Goal: Task Accomplishment & Management: Manage account settings

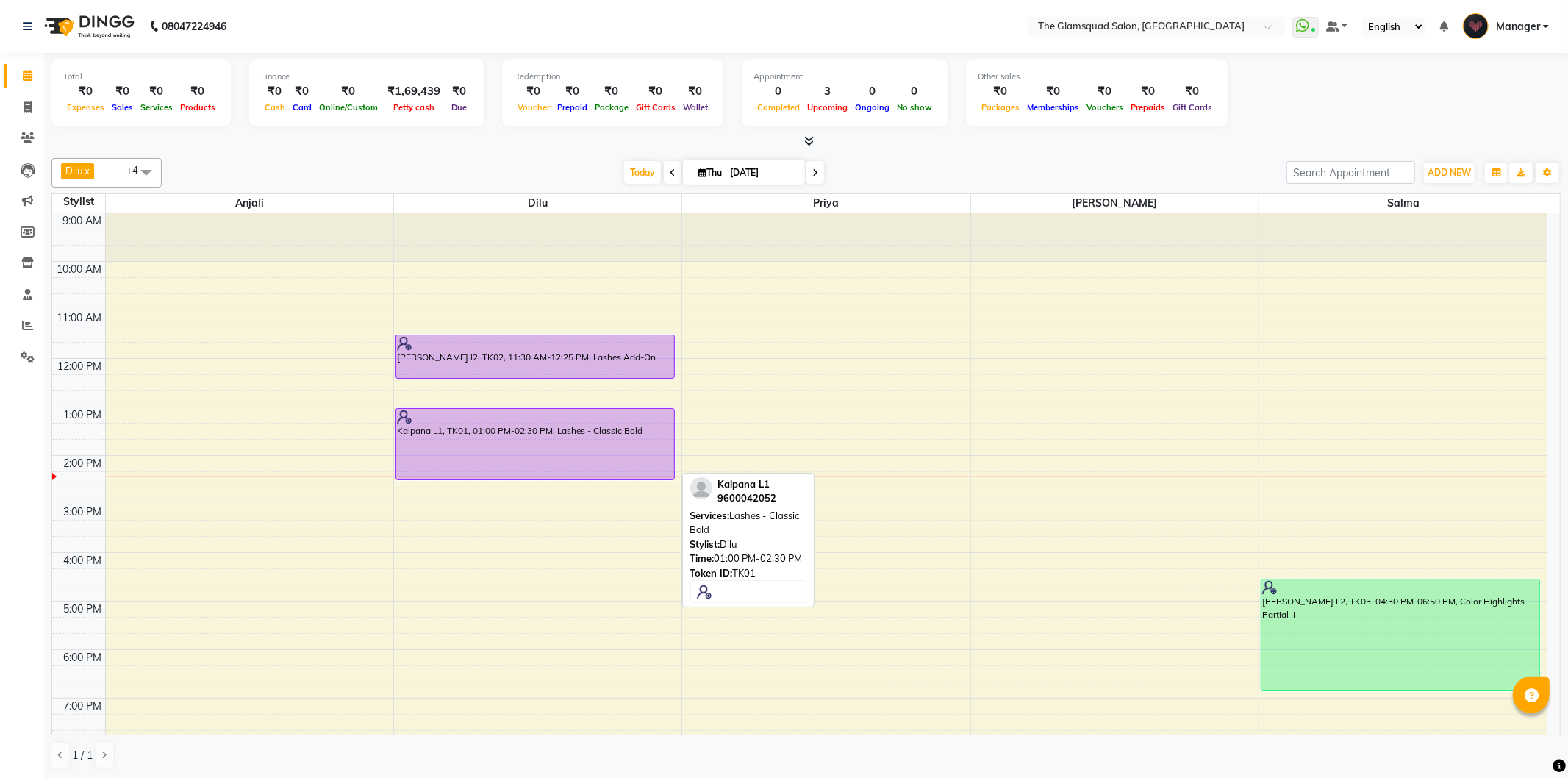
click at [649, 448] on div "Kalpana L1, TK01, 01:00 PM-02:30 PM, Lashes - Classic Bold" at bounding box center [535, 444] width 278 height 70
select select "8"
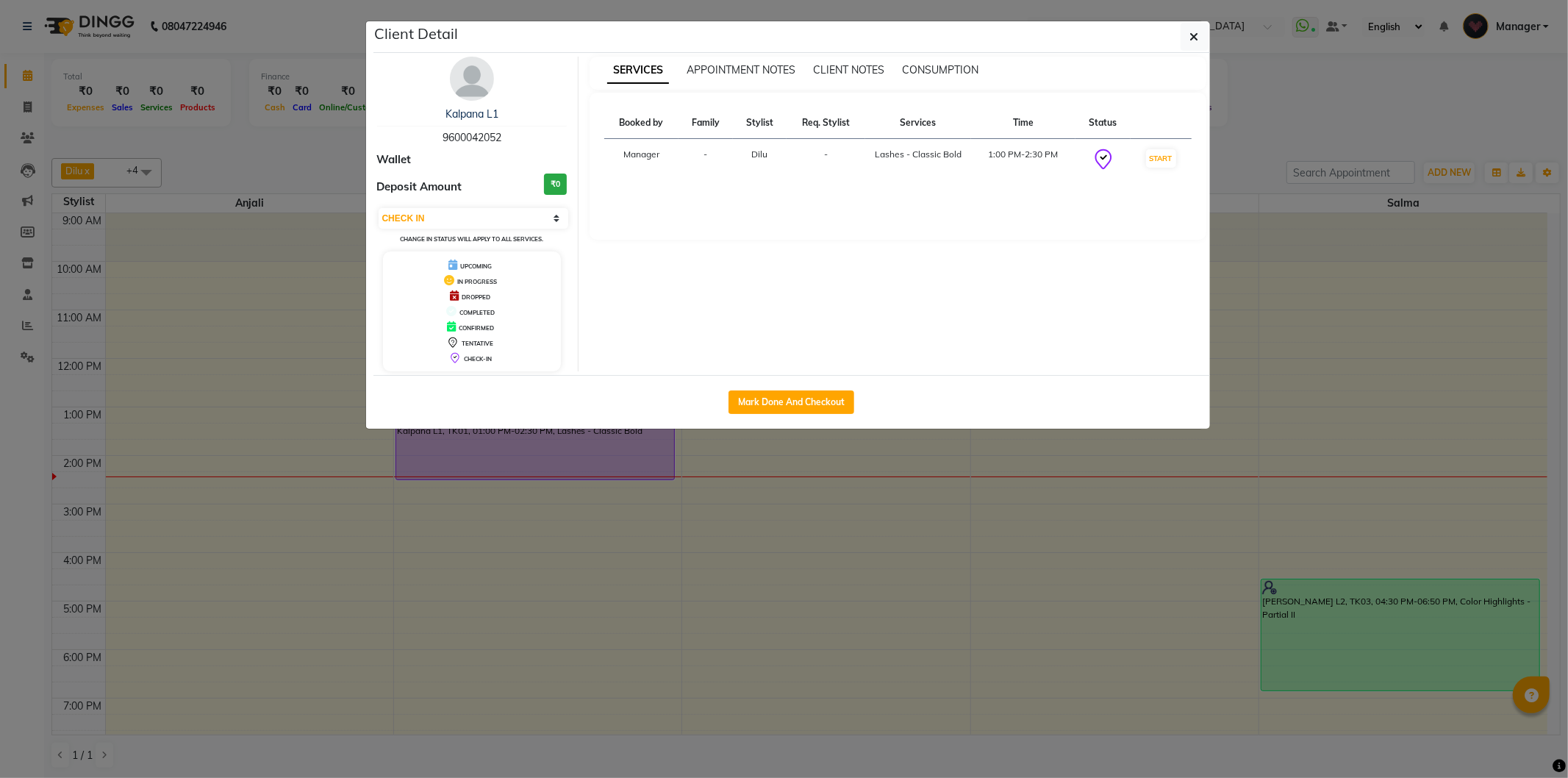
click at [811, 387] on div "Mark Done And Checkout" at bounding box center [791, 402] width 837 height 54
click at [788, 398] on button "Mark Done And Checkout" at bounding box center [791, 401] width 125 height 23
select select "5284"
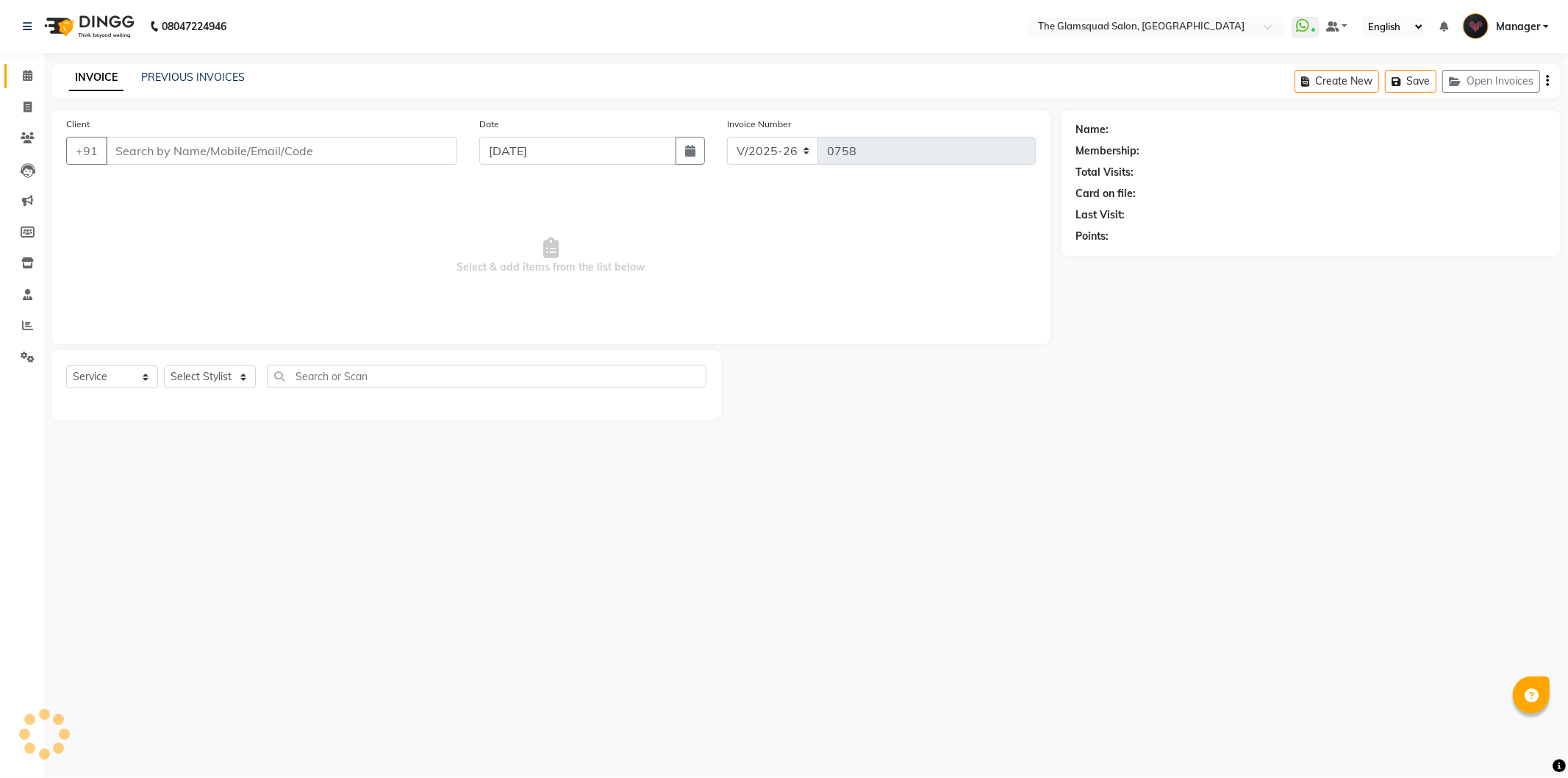
select select "product"
type input "9600042052"
select select "34710"
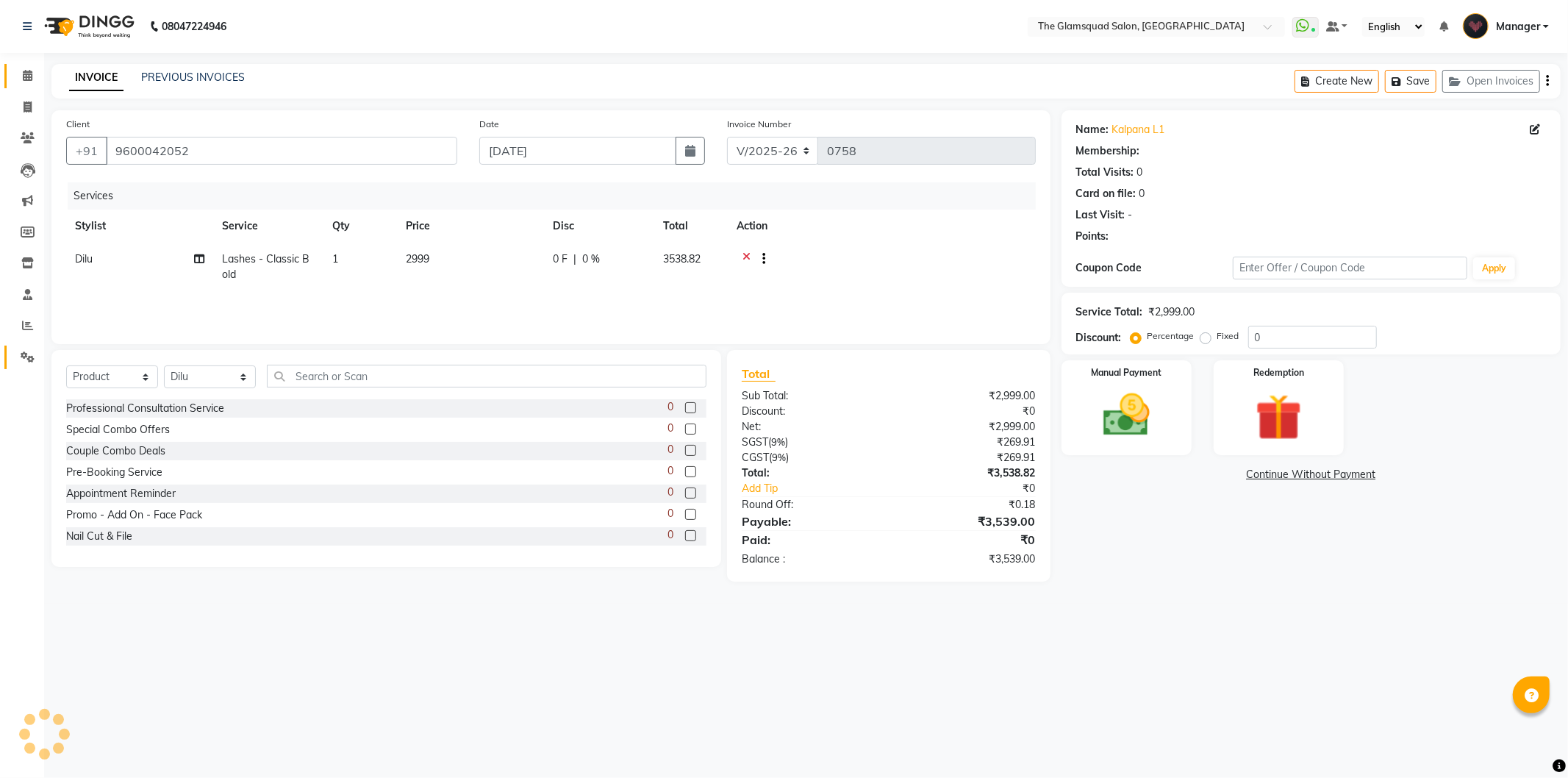
select select "1: Object"
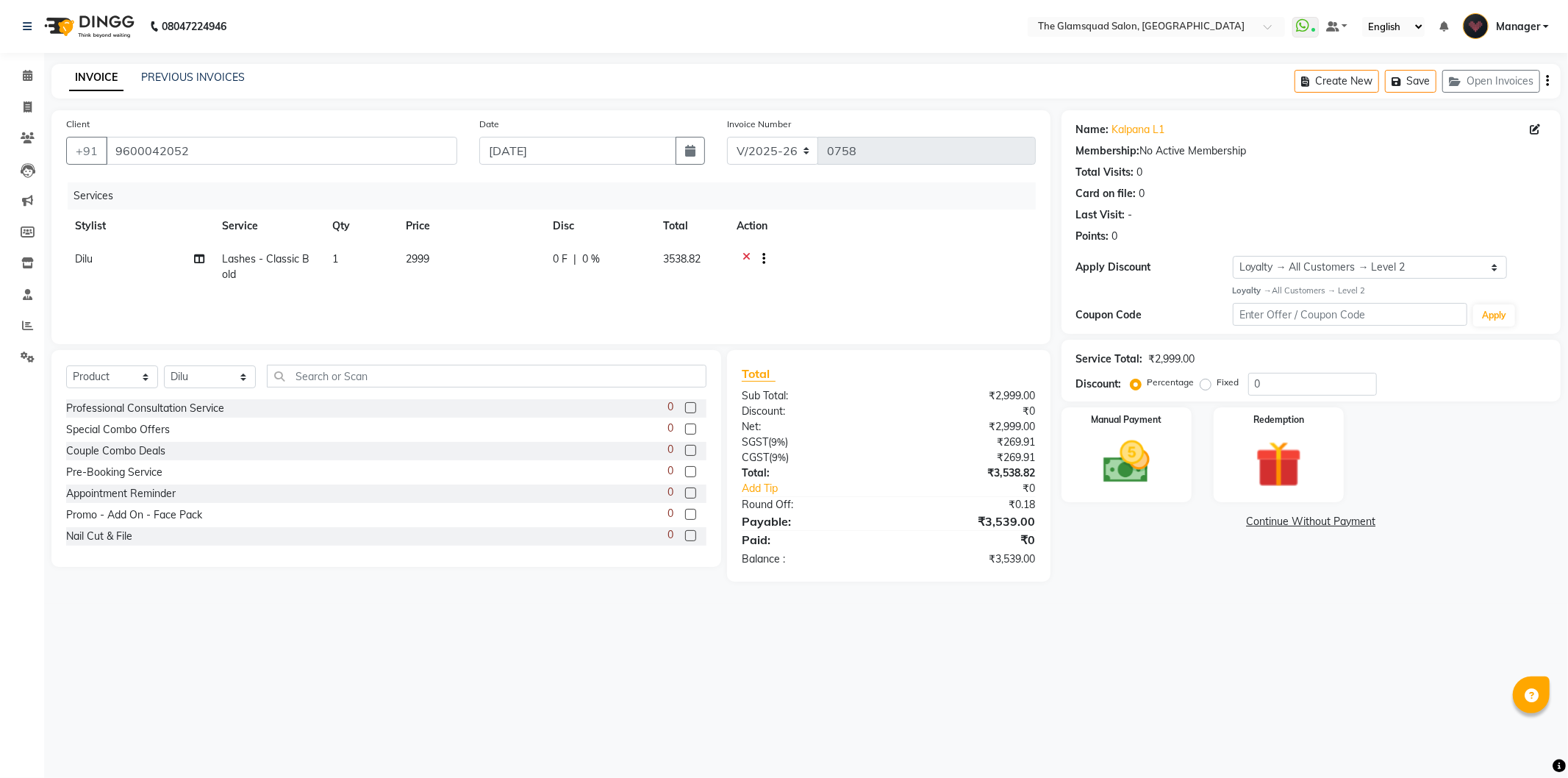
click at [298, 261] on span "Lashes - Classic Bold" at bounding box center [266, 266] width 88 height 29
select select "34710"
click at [373, 263] on span at bounding box center [368, 265] width 30 height 28
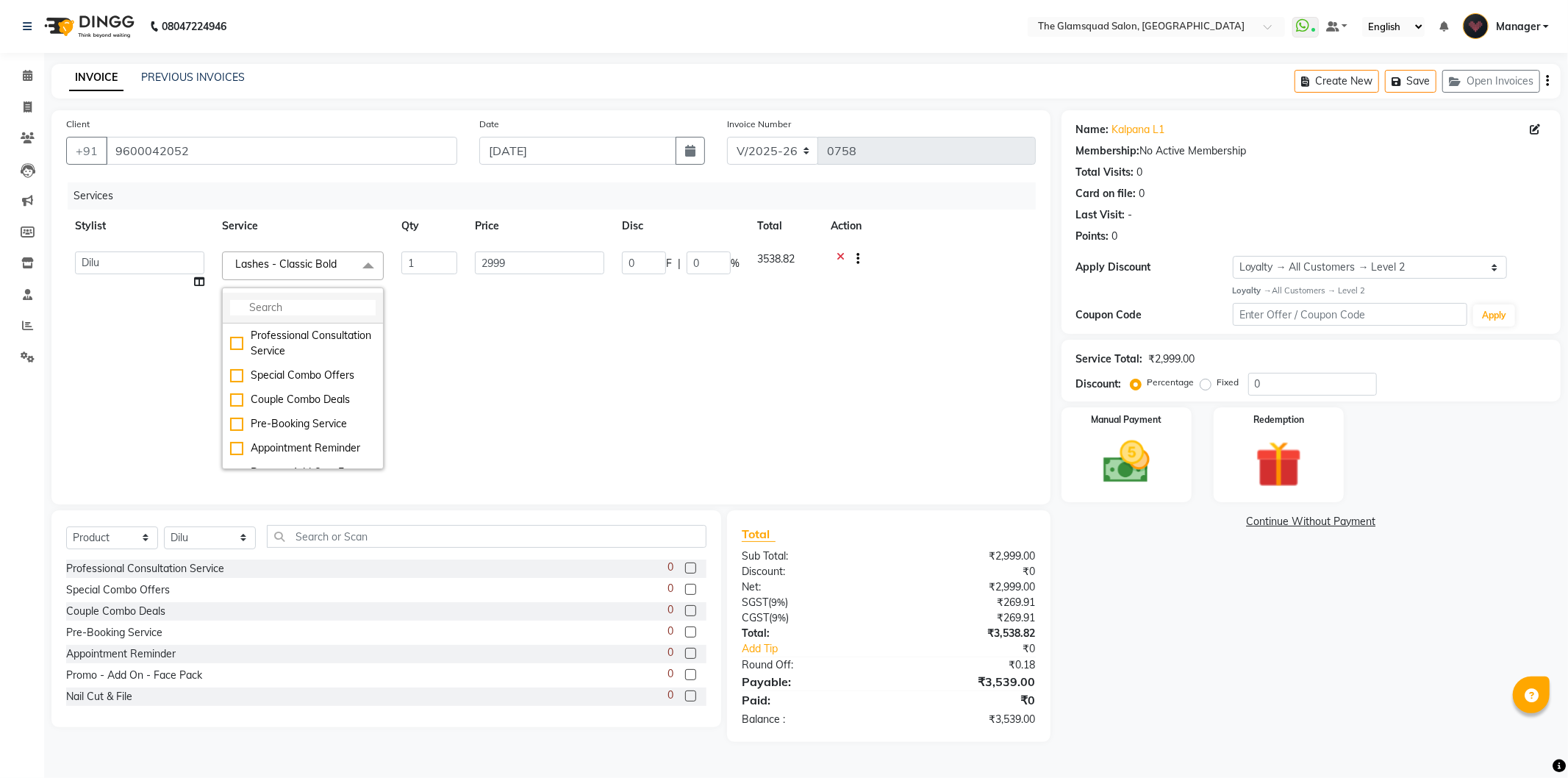
click at [313, 310] on input "multiselect-search" at bounding box center [302, 308] width 145 height 16
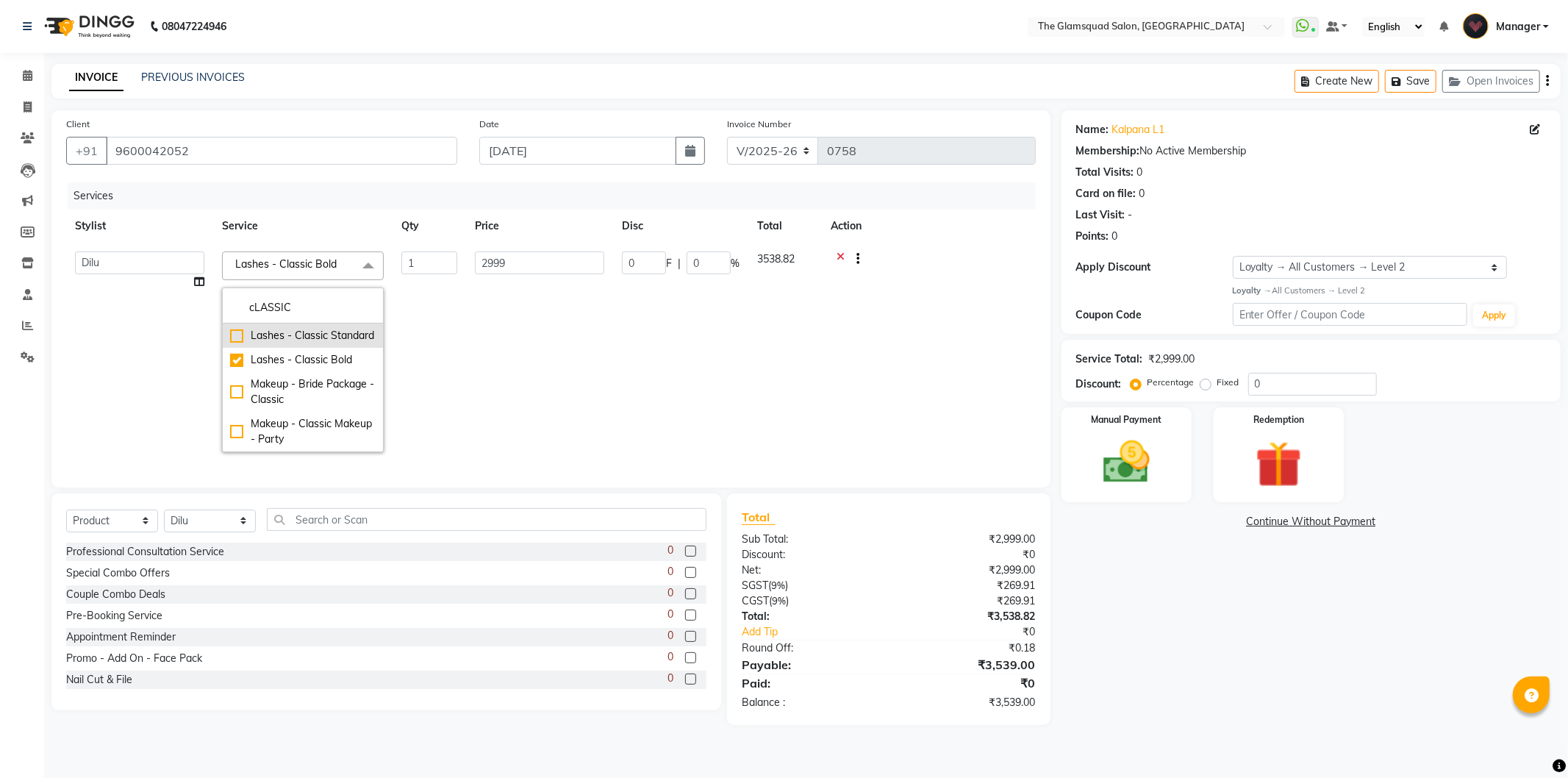
type input "cLASSIC"
click at [334, 337] on div "Lashes - Classic Standard" at bounding box center [302, 336] width 145 height 16
checkbox input "true"
checkbox input "false"
type input "1999"
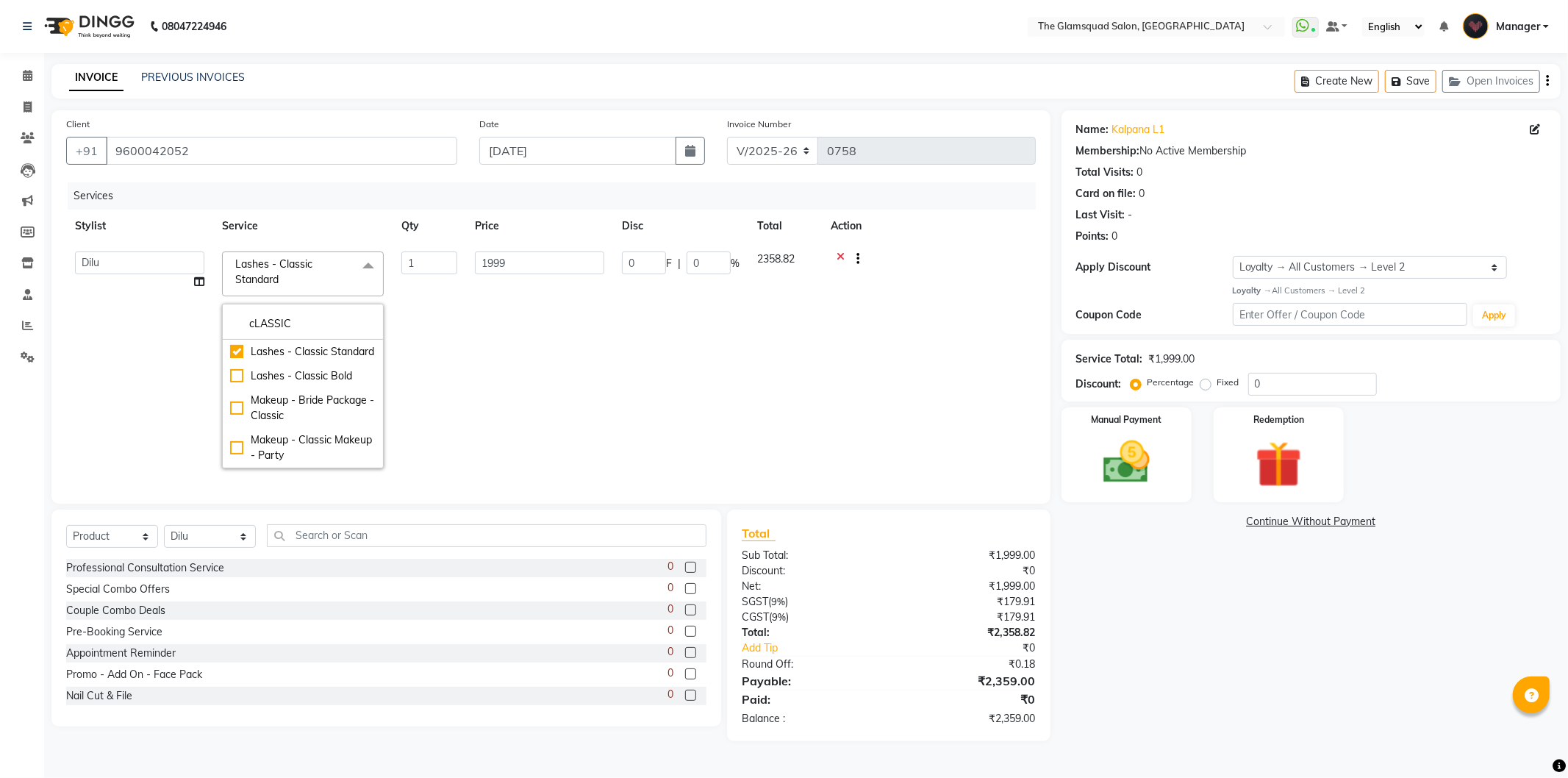
click at [566, 186] on div "Services" at bounding box center [557, 195] width 979 height 27
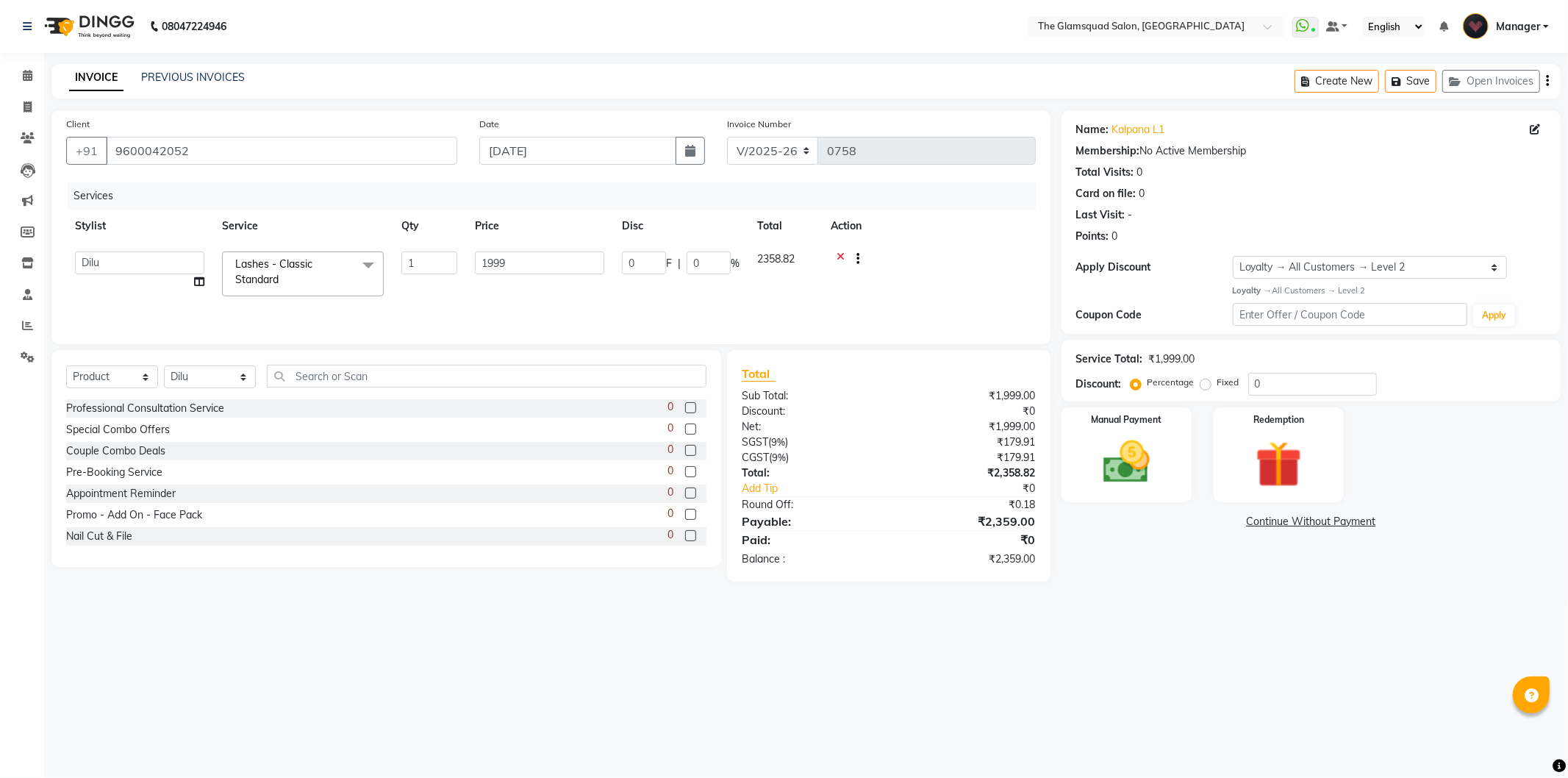
click at [960, 238] on th "Action" at bounding box center [929, 226] width 214 height 33
click at [1114, 445] on img at bounding box center [1127, 462] width 78 height 56
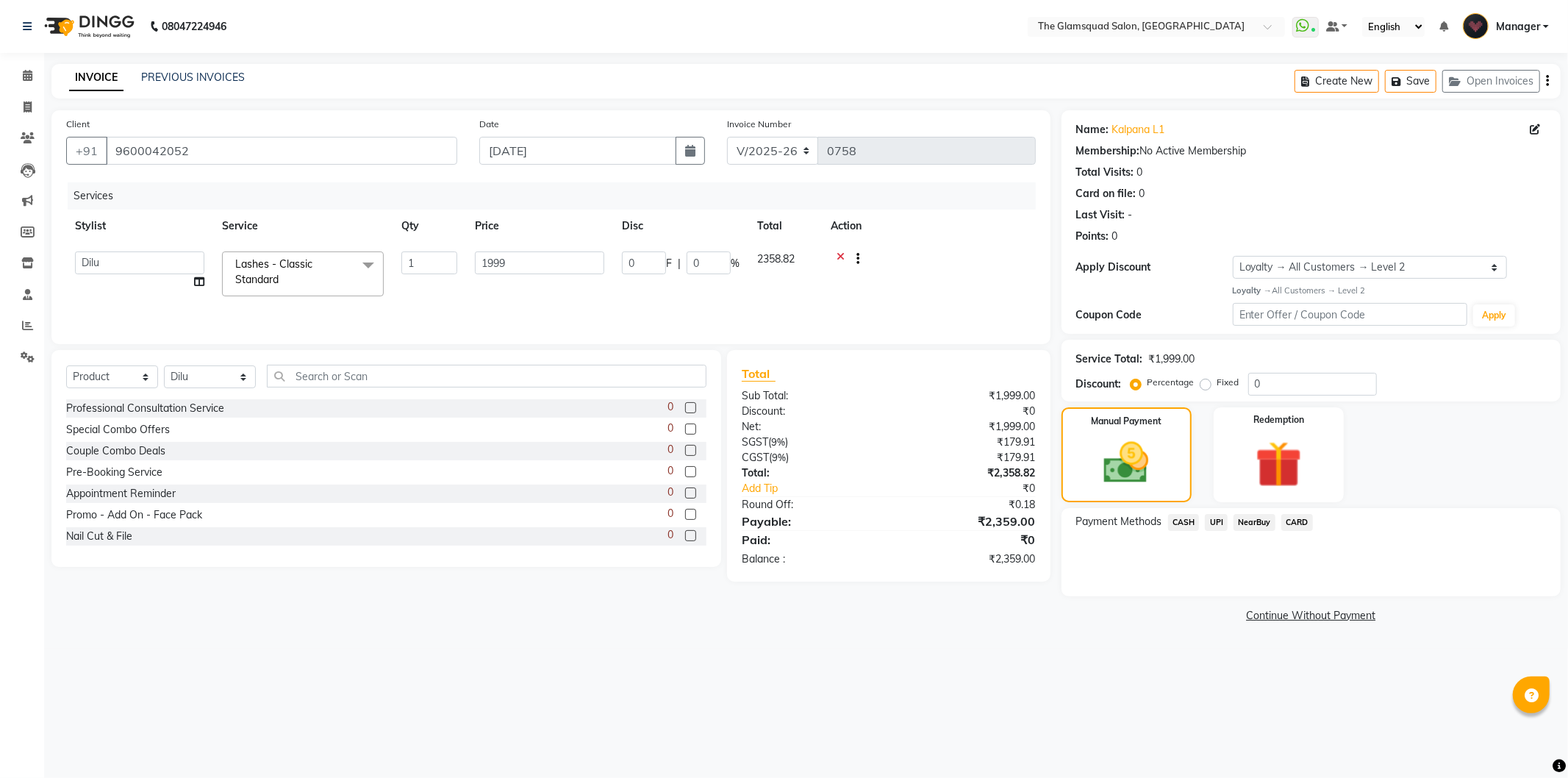
click at [1218, 524] on span "UPI" at bounding box center [1216, 521] width 23 height 17
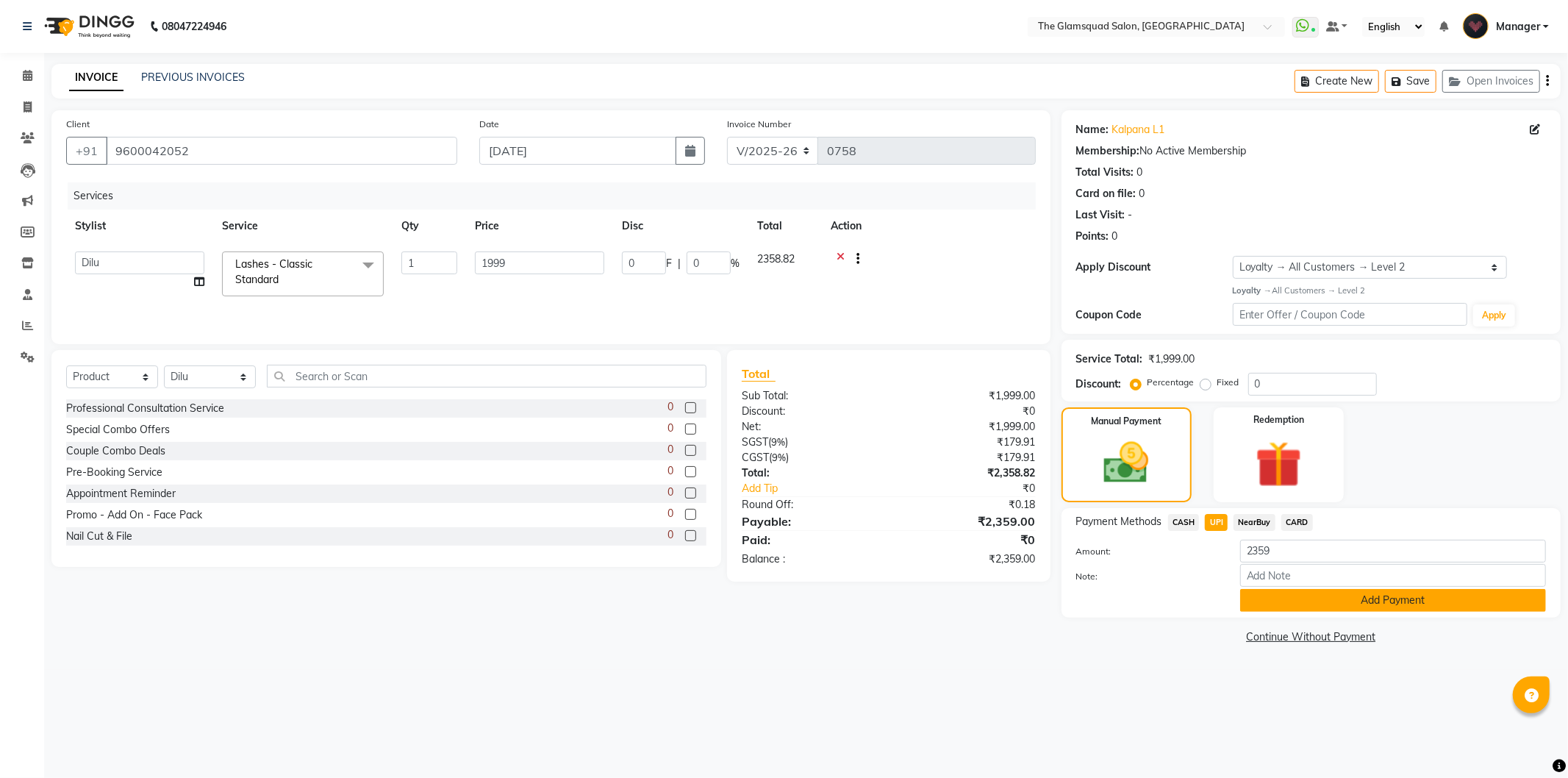
click at [1292, 593] on button "Add Payment" at bounding box center [1393, 600] width 306 height 23
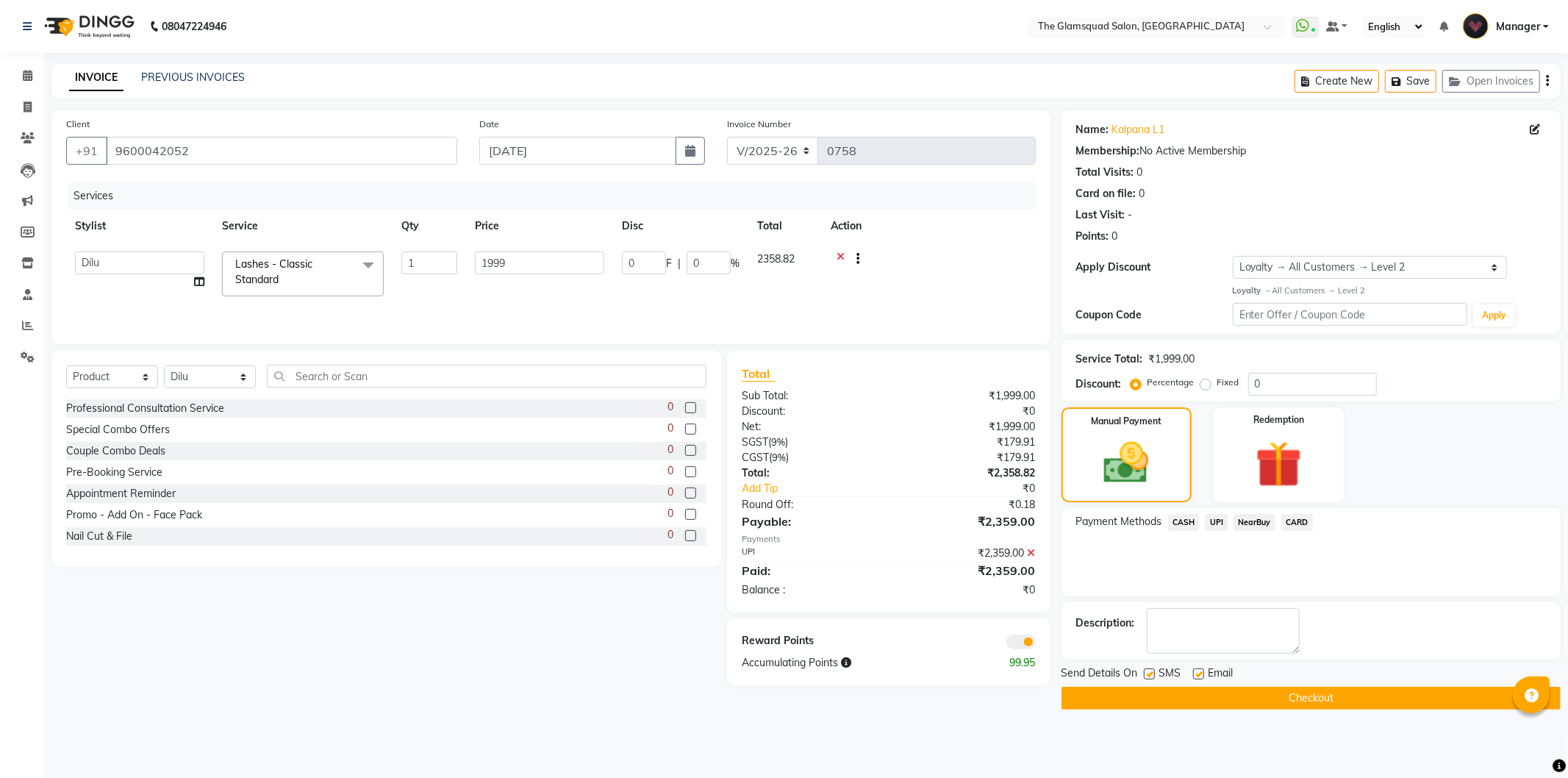
click at [1024, 646] on span at bounding box center [1021, 641] width 30 height 15
click at [1036, 644] on input "checkbox" at bounding box center [1036, 644] width 0 height 0
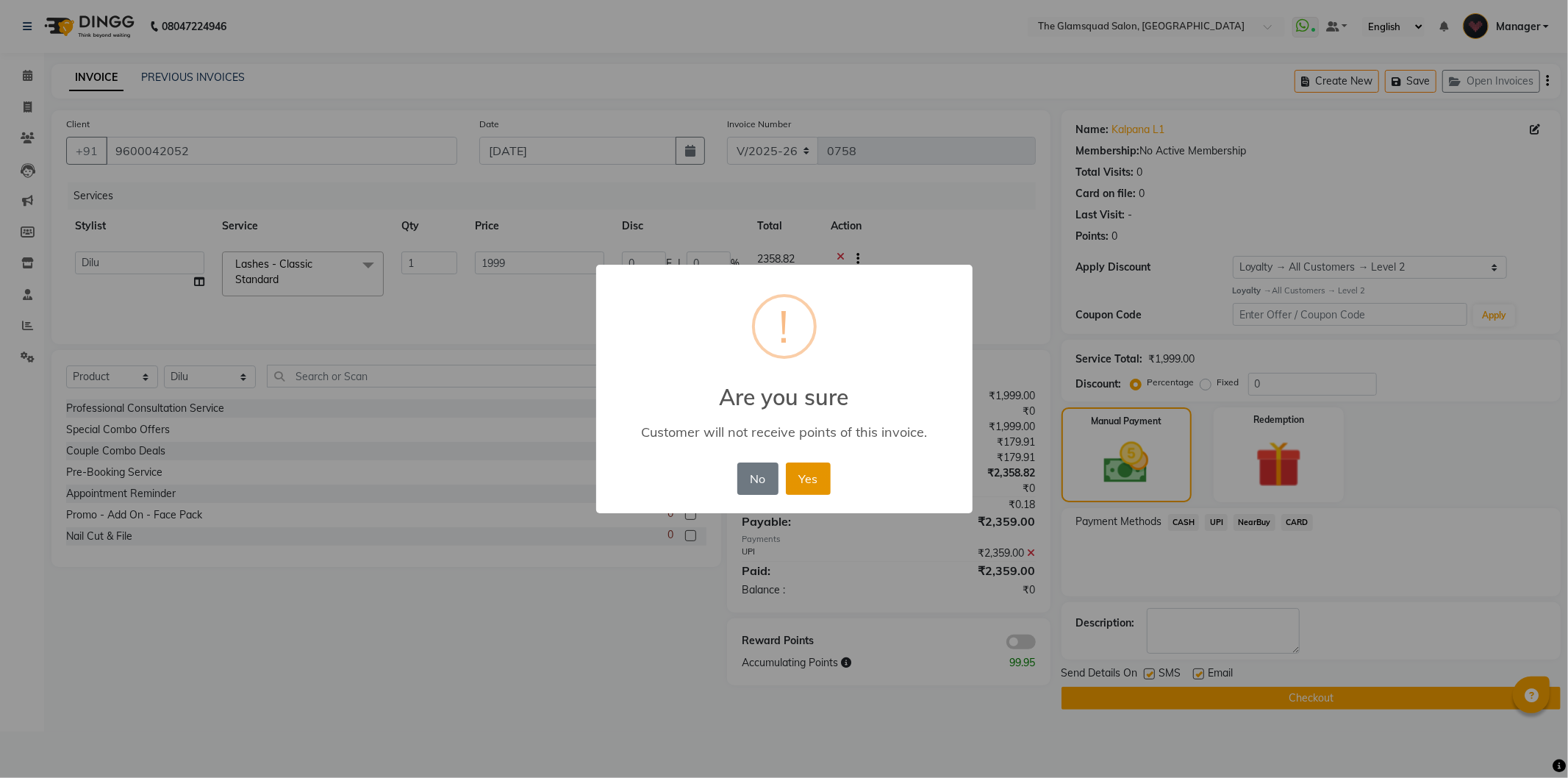
click at [807, 485] on button "Yes" at bounding box center [809, 478] width 45 height 32
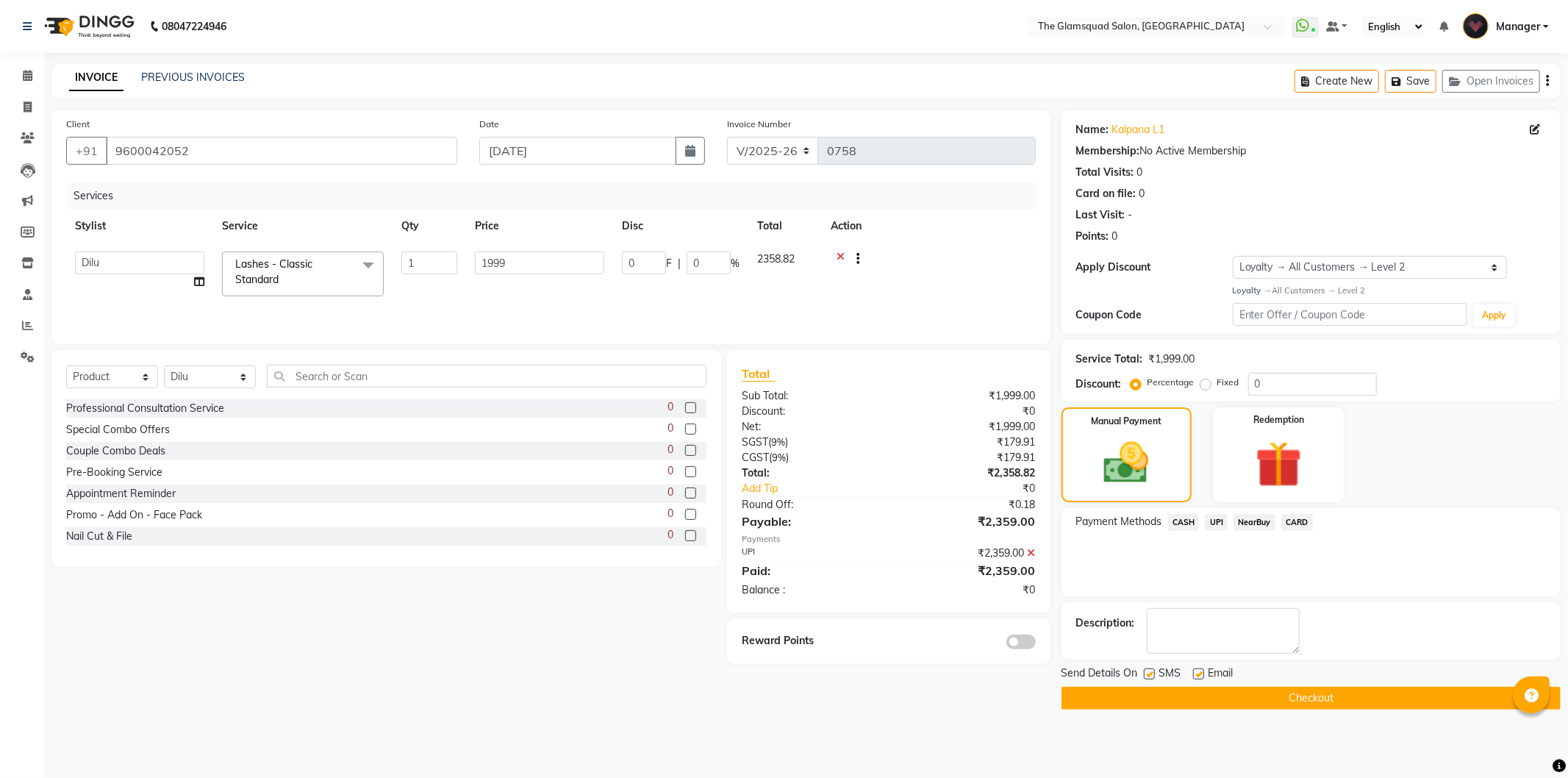
click at [1134, 703] on button "Checkout" at bounding box center [1311, 698] width 499 height 23
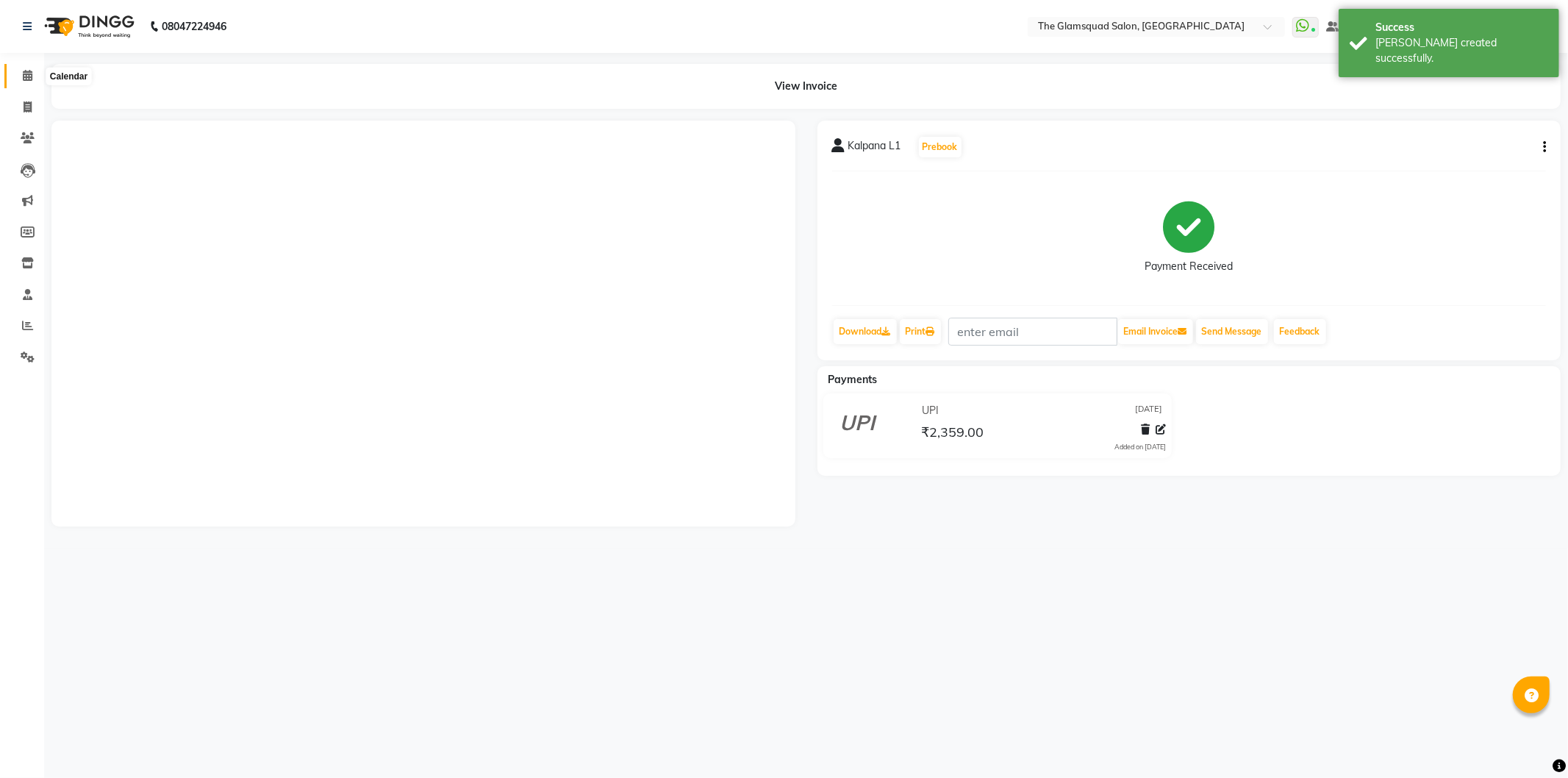
click at [27, 77] on icon at bounding box center [27, 75] width 10 height 11
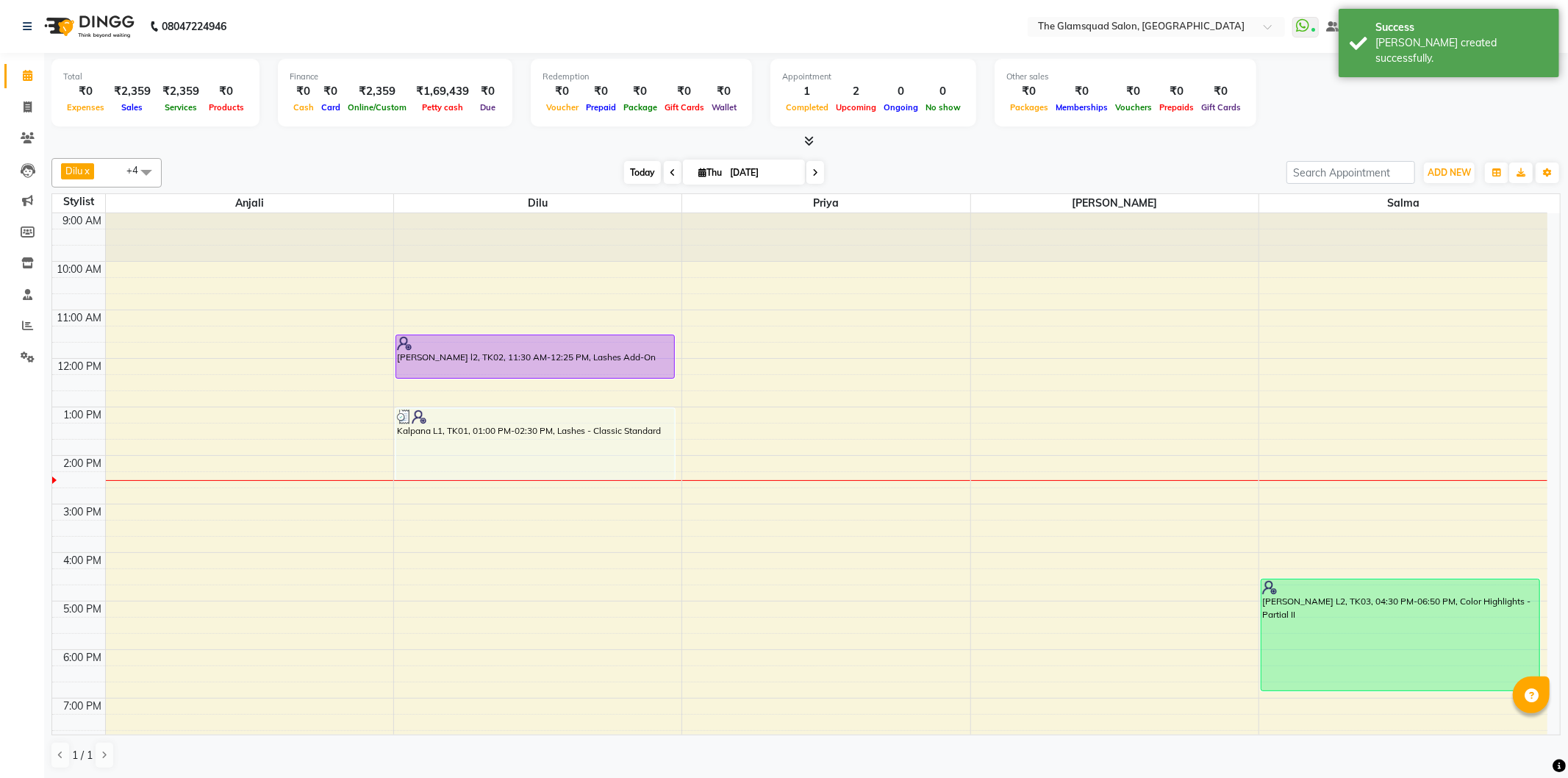
click at [646, 172] on span "Today" at bounding box center [643, 172] width 37 height 23
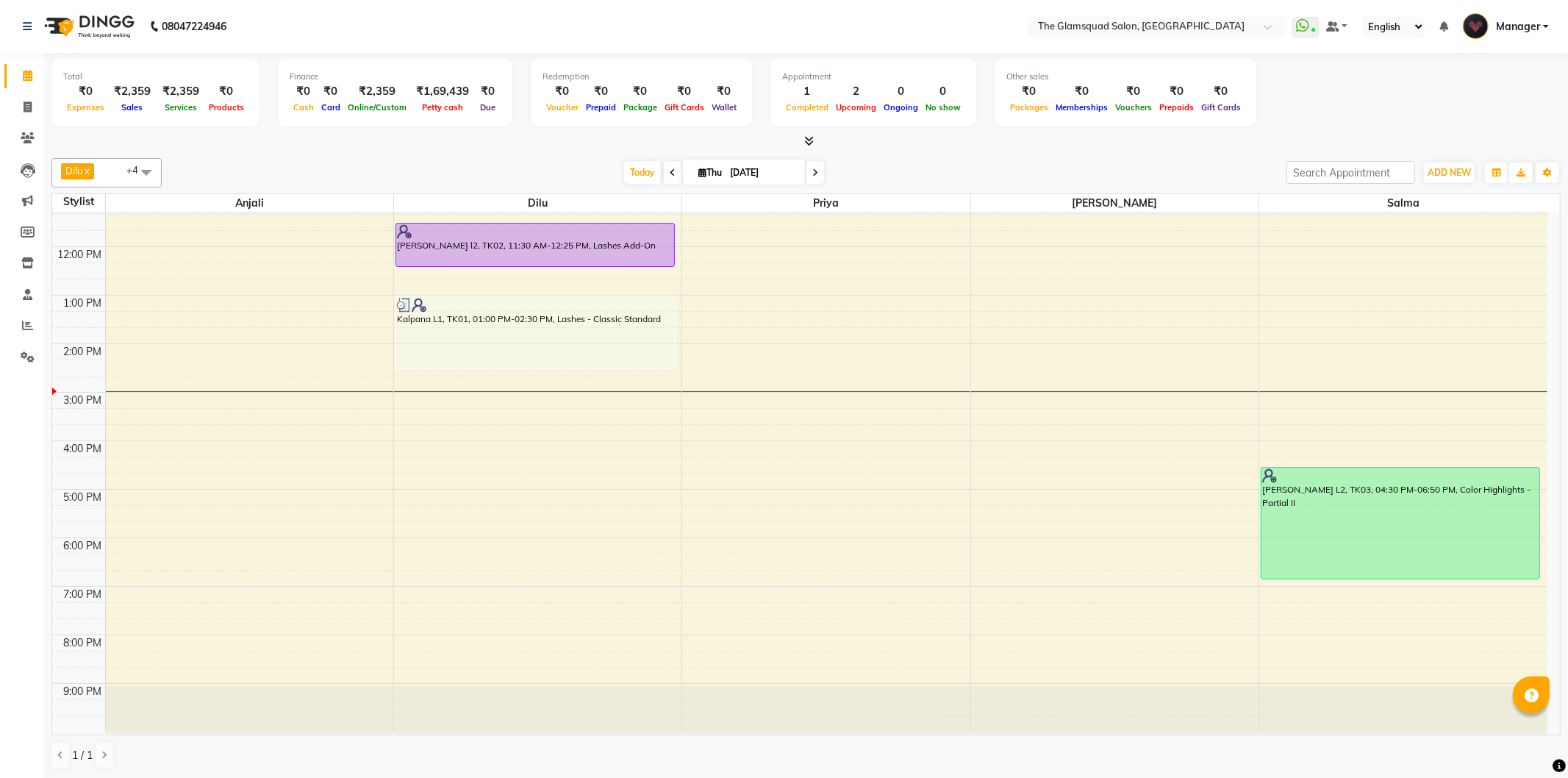
drag, startPoint x: 814, startPoint y: 172, endPoint x: 813, endPoint y: 180, distance: 8.1
click at [813, 172] on icon at bounding box center [815, 172] width 6 height 9
type input "[DATE]"
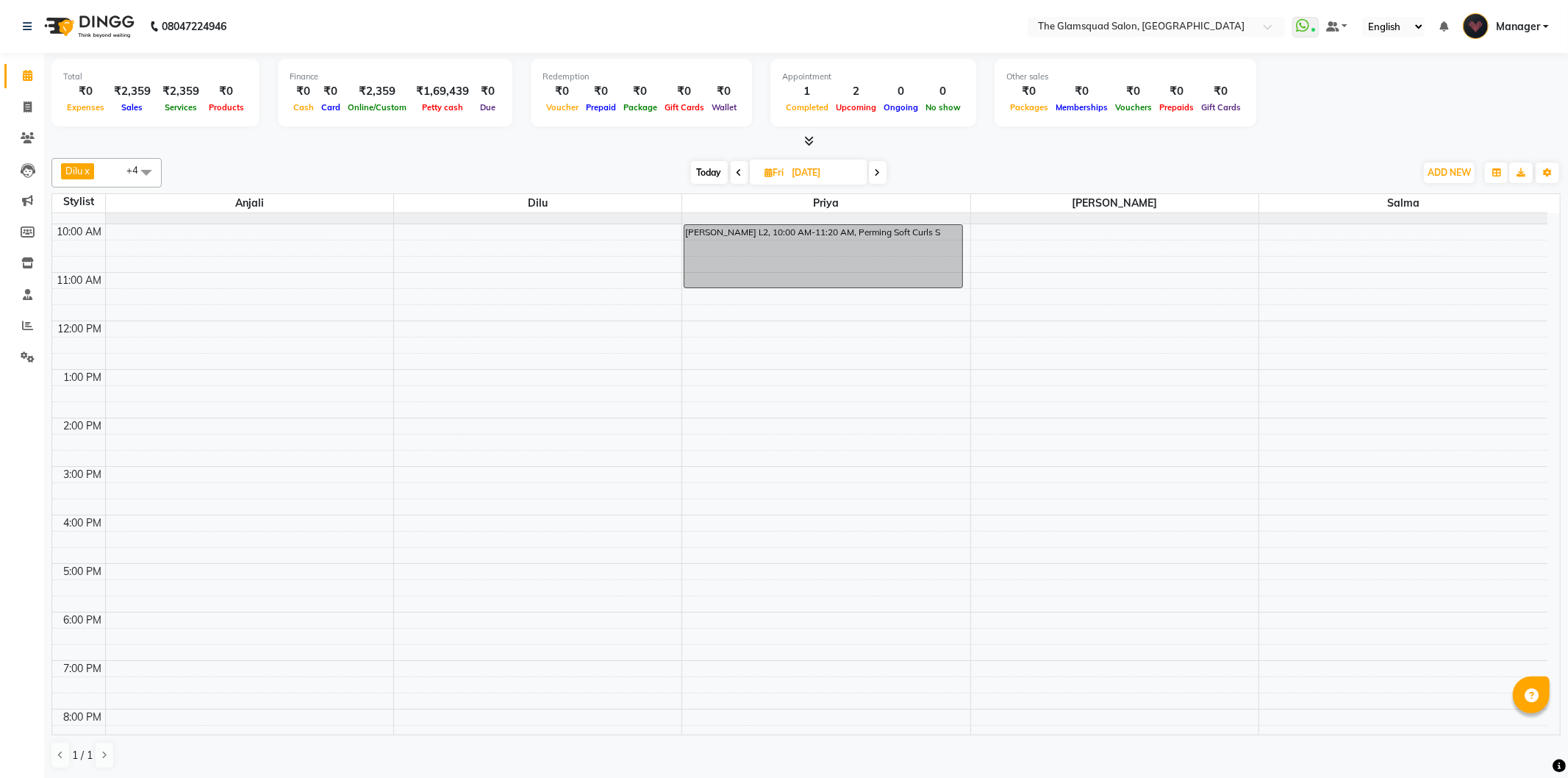
scroll to position [0, 0]
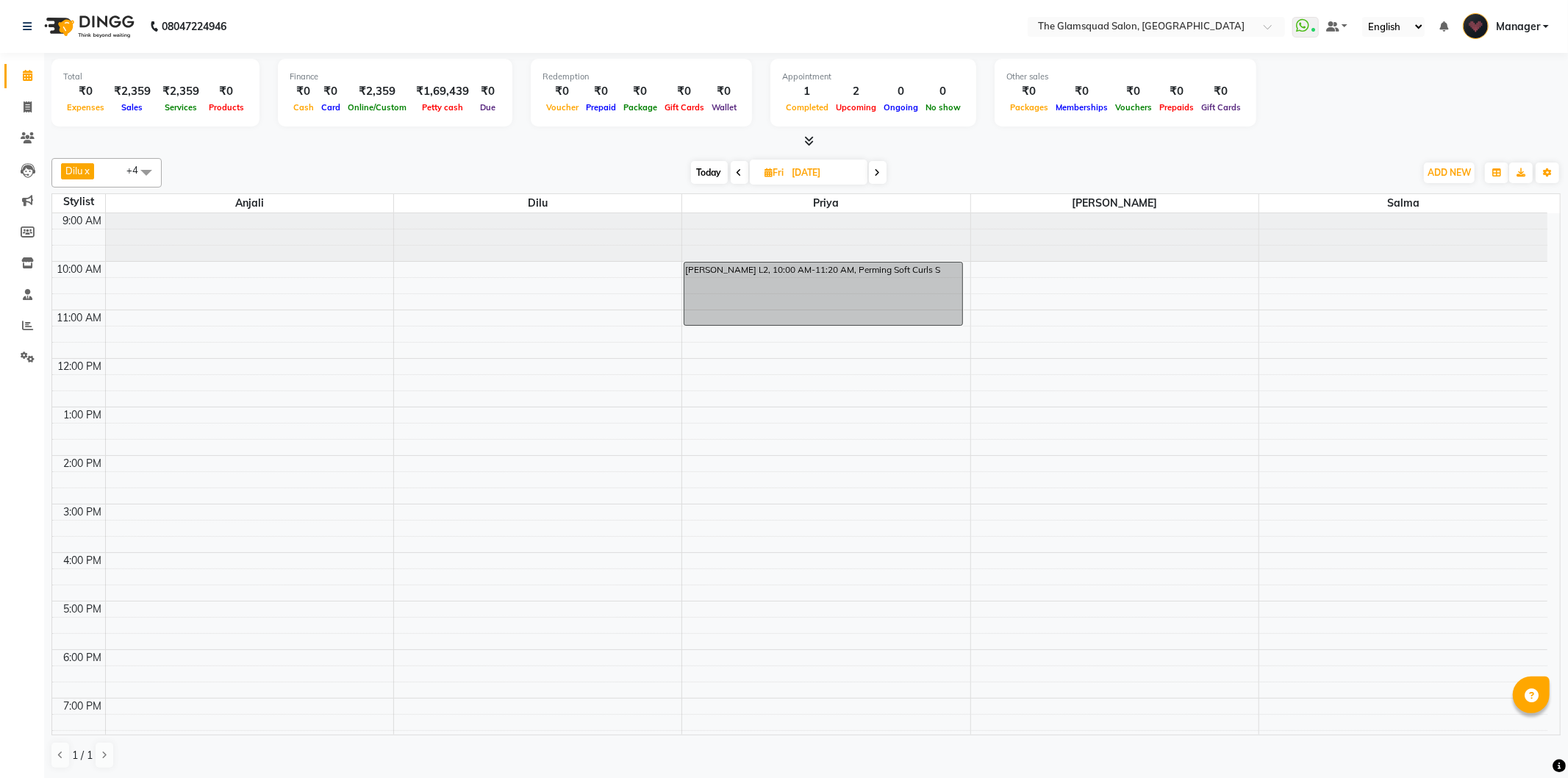
click at [147, 171] on span at bounding box center [146, 172] width 30 height 28
click at [96, 341] on div "[PERSON_NAME]" at bounding box center [106, 340] width 94 height 16
checkbox input "true"
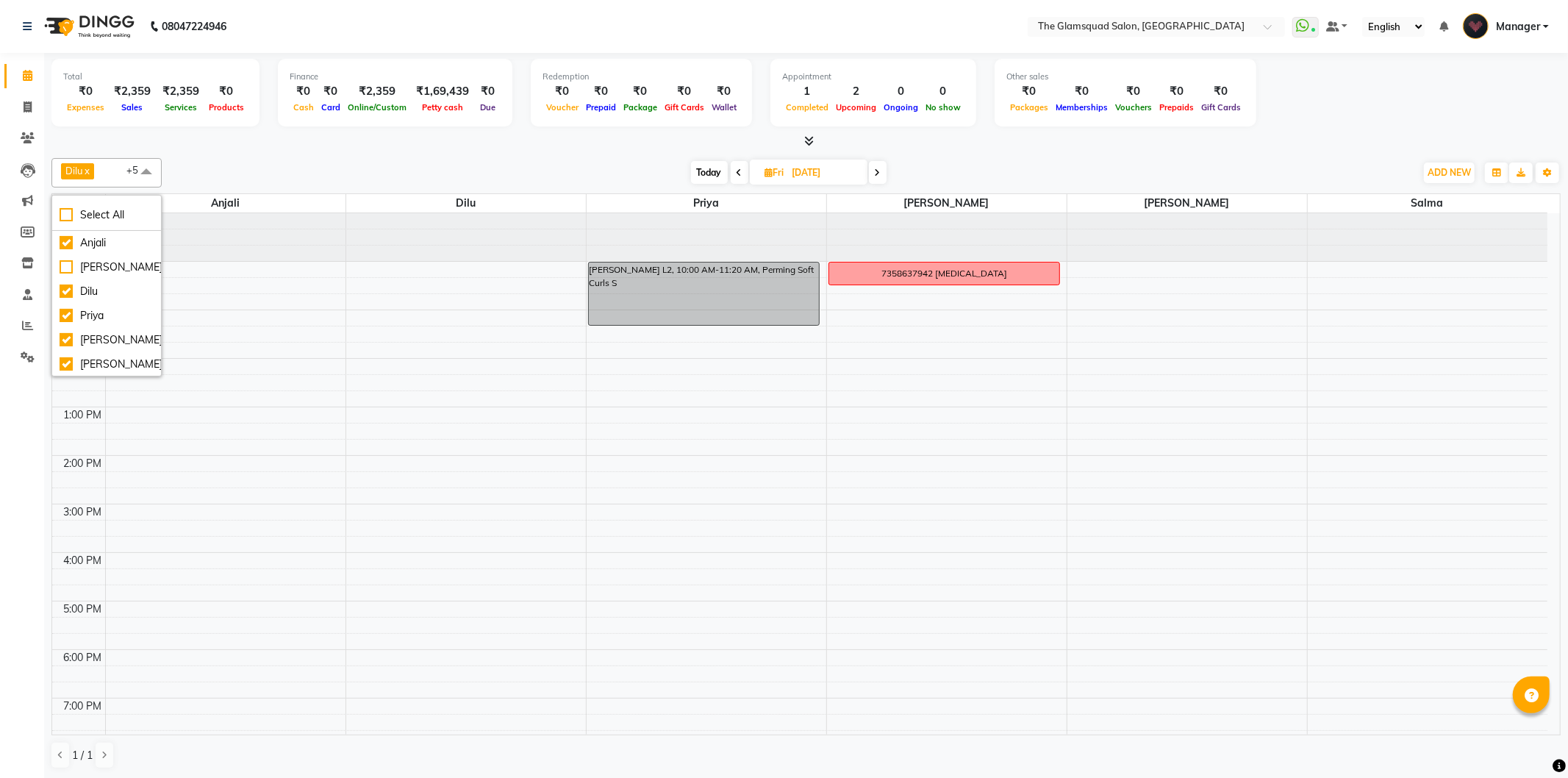
click at [884, 561] on div "9:00 AM 10:00 AM 11:00 AM 12:00 PM 1:00 PM 2:00 PM 3:00 PM 4:00 PM 5:00 PM 6:00…" at bounding box center [800, 528] width 1496 height 630
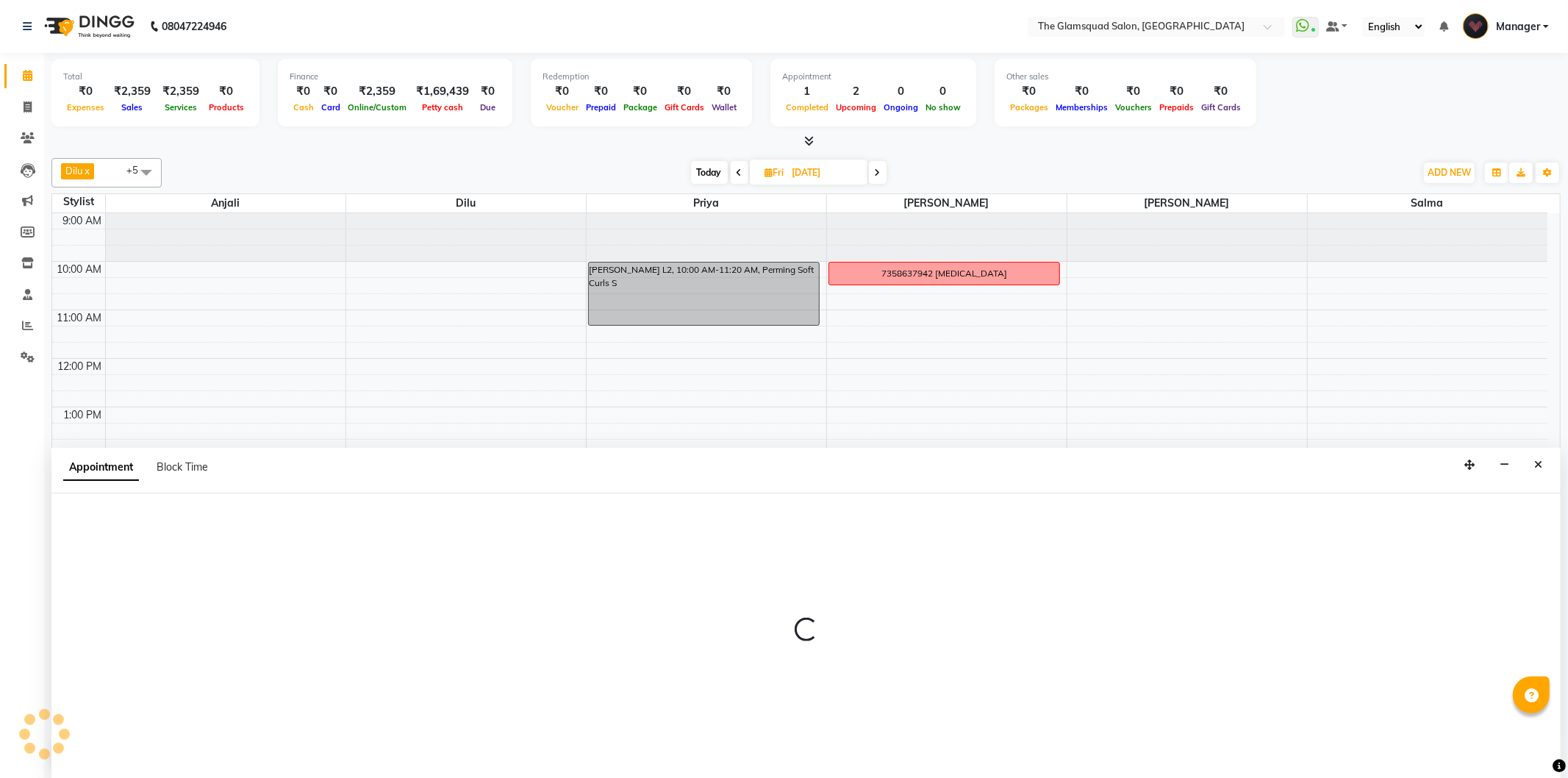
select select "89714"
select select "960"
select select "tentative"
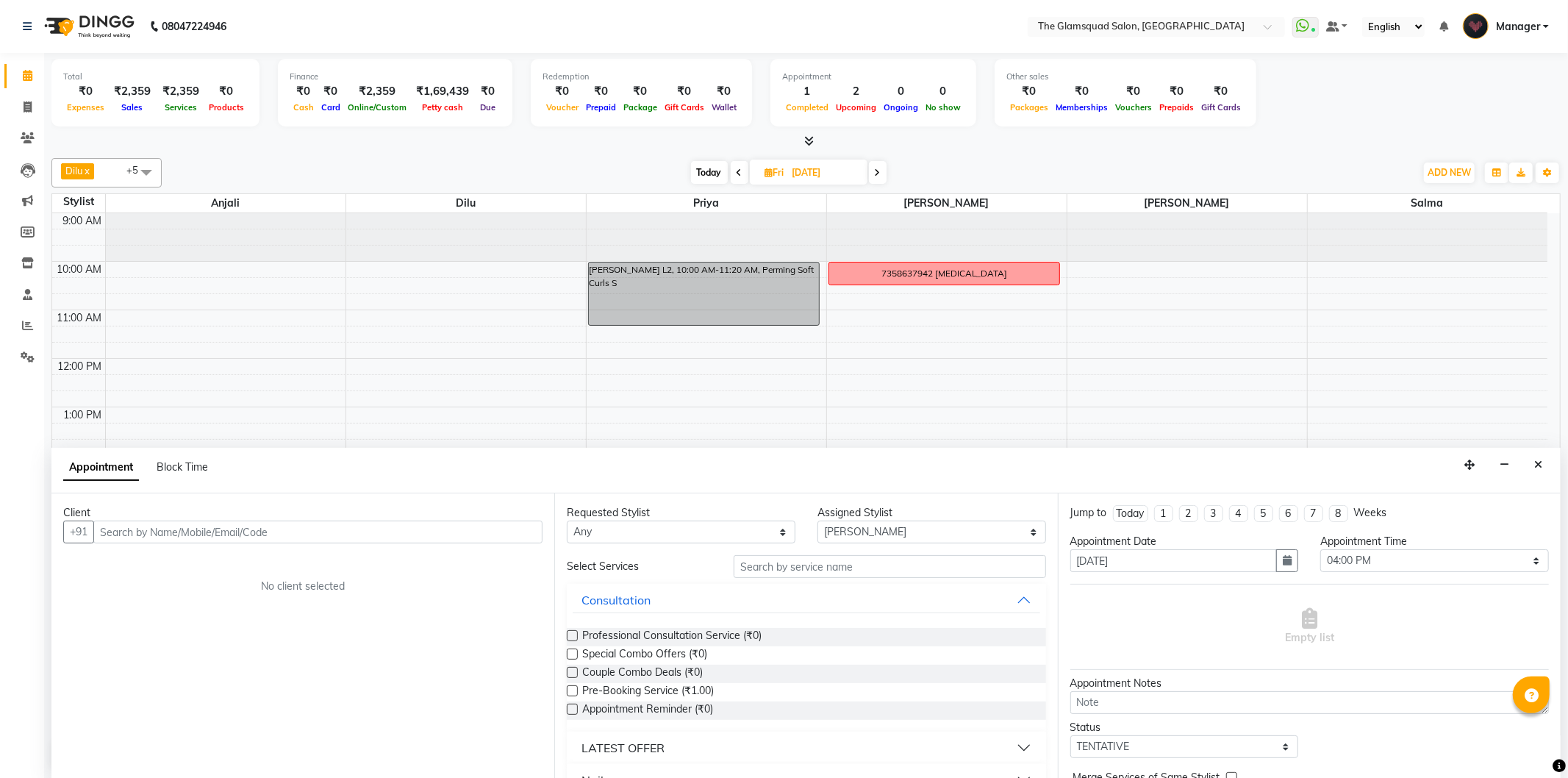
click at [314, 532] on input "text" at bounding box center [318, 532] width 449 height 23
type input "Arbeena"
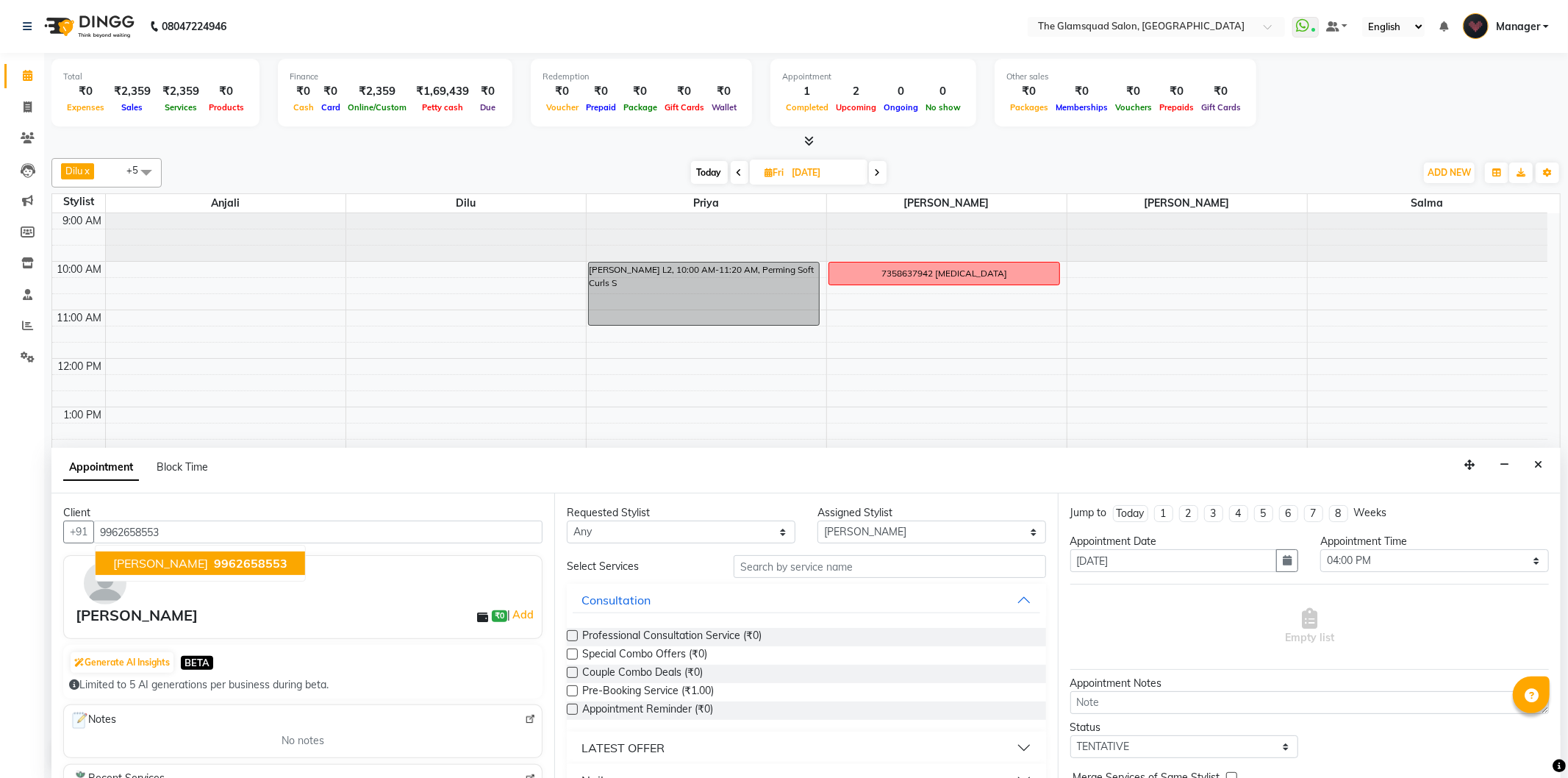
click at [239, 557] on button "[PERSON_NAME] 9962658553" at bounding box center [200, 562] width 210 height 23
type input "9962658553"
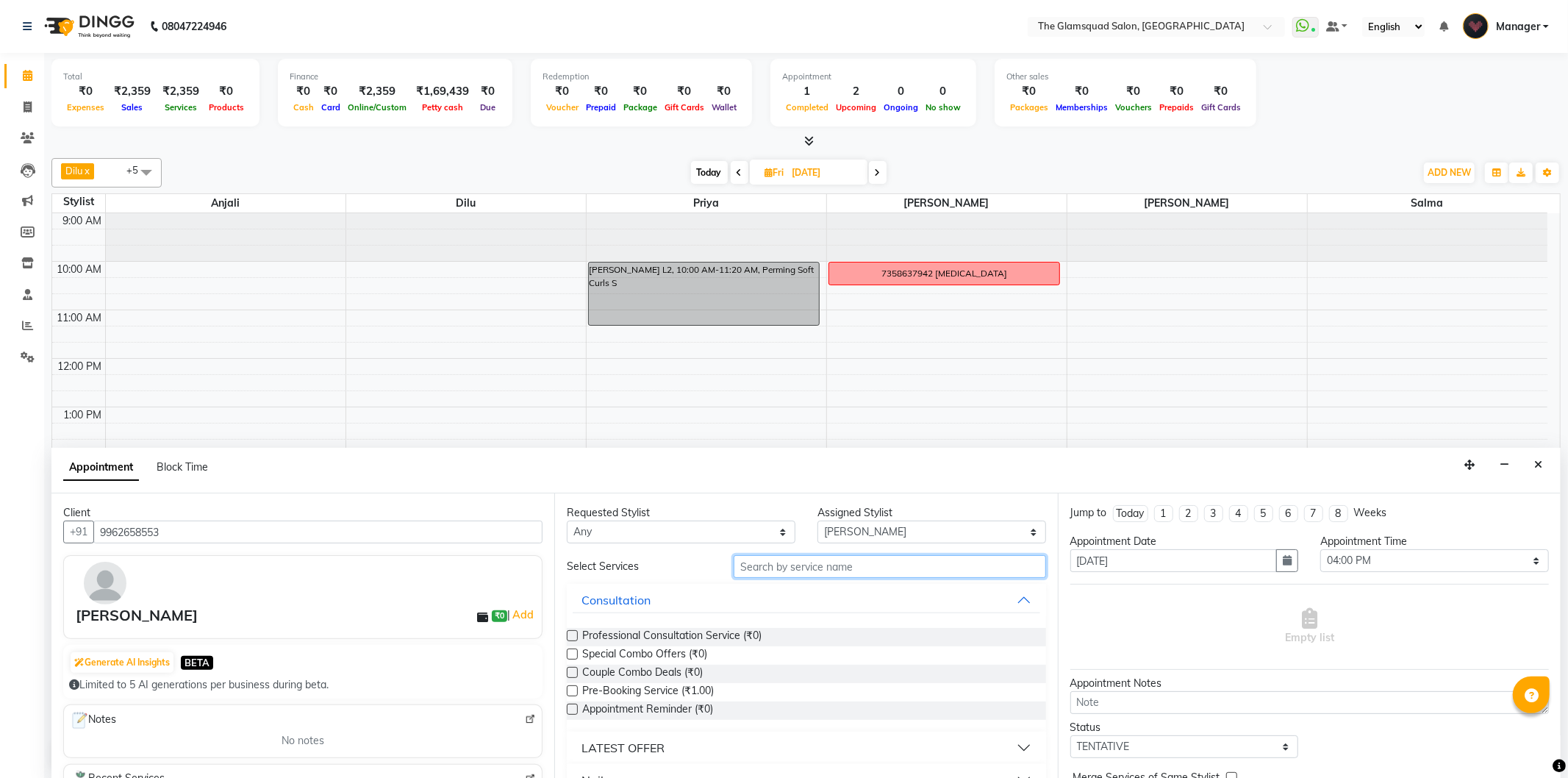
click at [794, 555] on input "text" at bounding box center [890, 567] width 312 height 23
click at [798, 555] on input "text" at bounding box center [890, 567] width 312 height 23
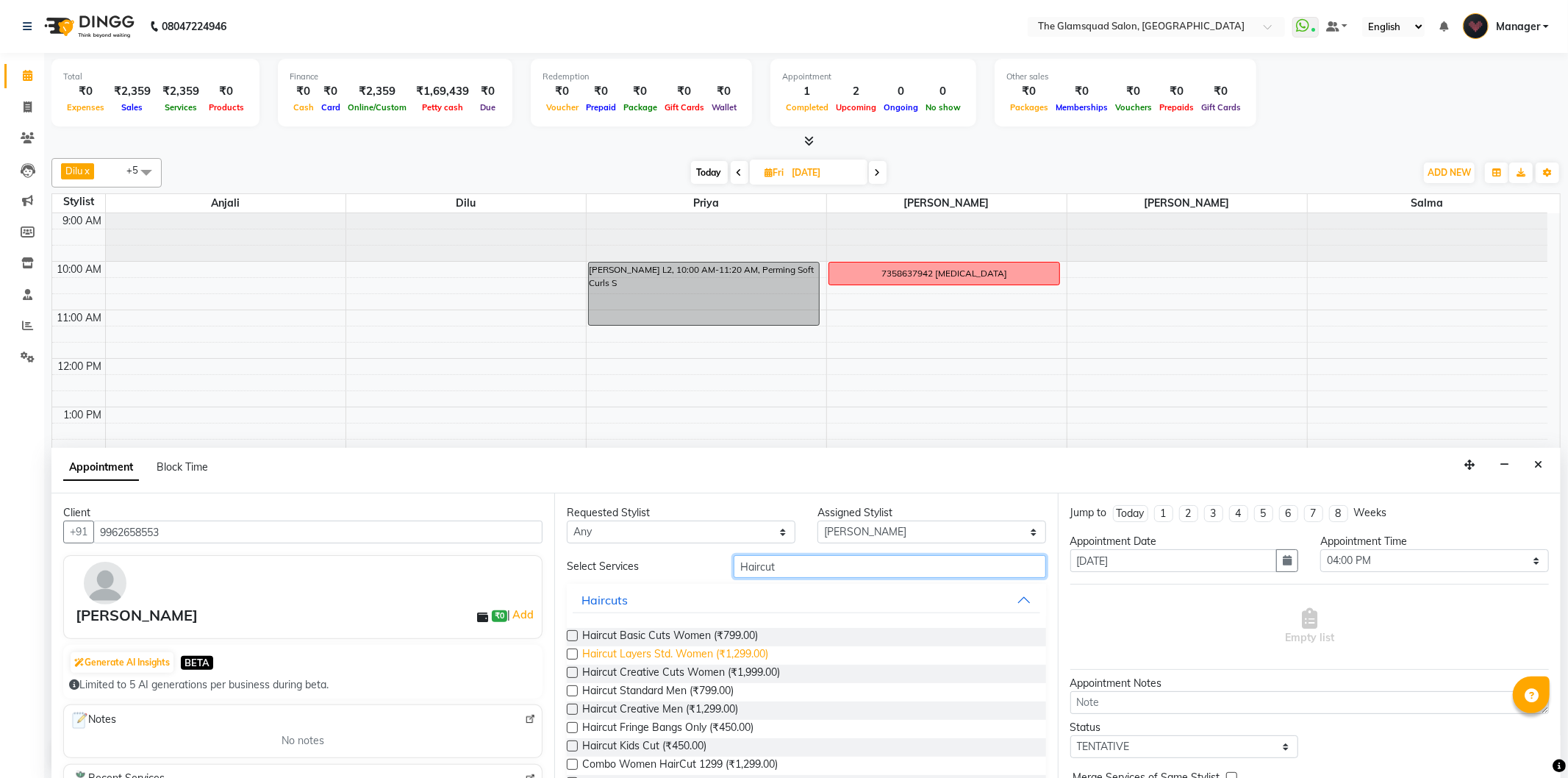
type input "Haircut"
click at [687, 649] on span "Haircut Layers Std. Women (₹1,299.00)" at bounding box center [676, 654] width 186 height 18
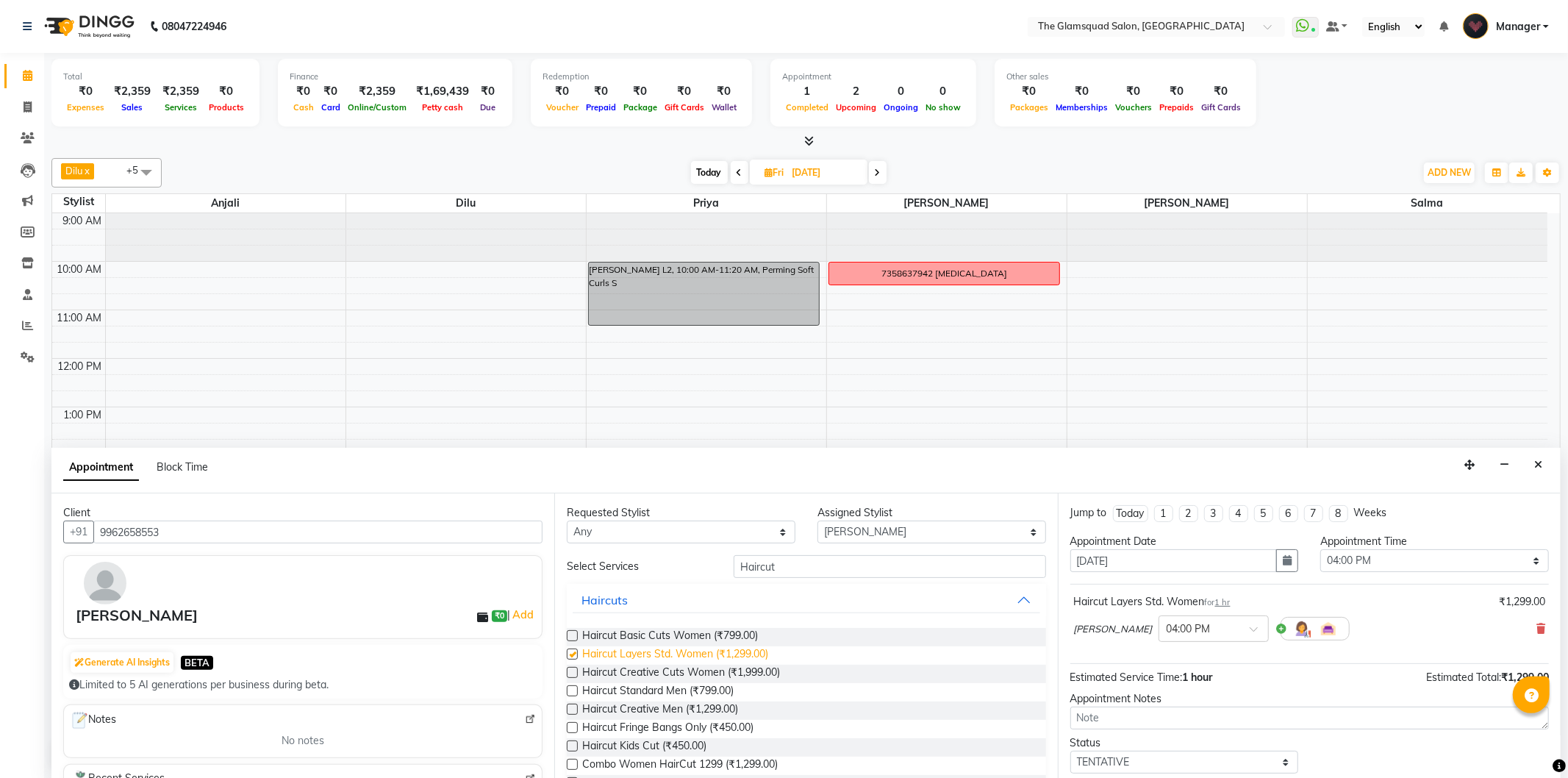
checkbox input "false"
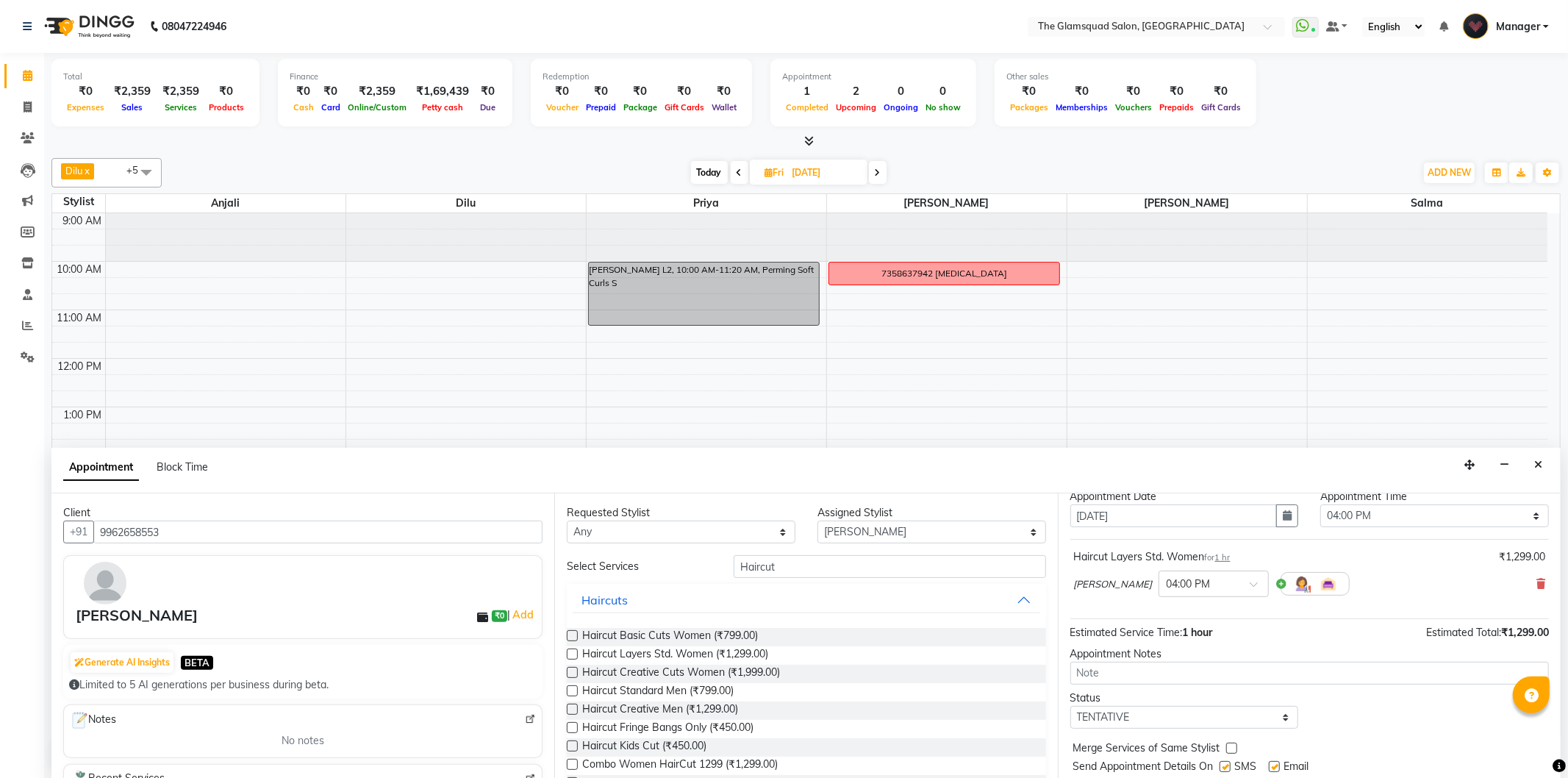
scroll to position [88, 0]
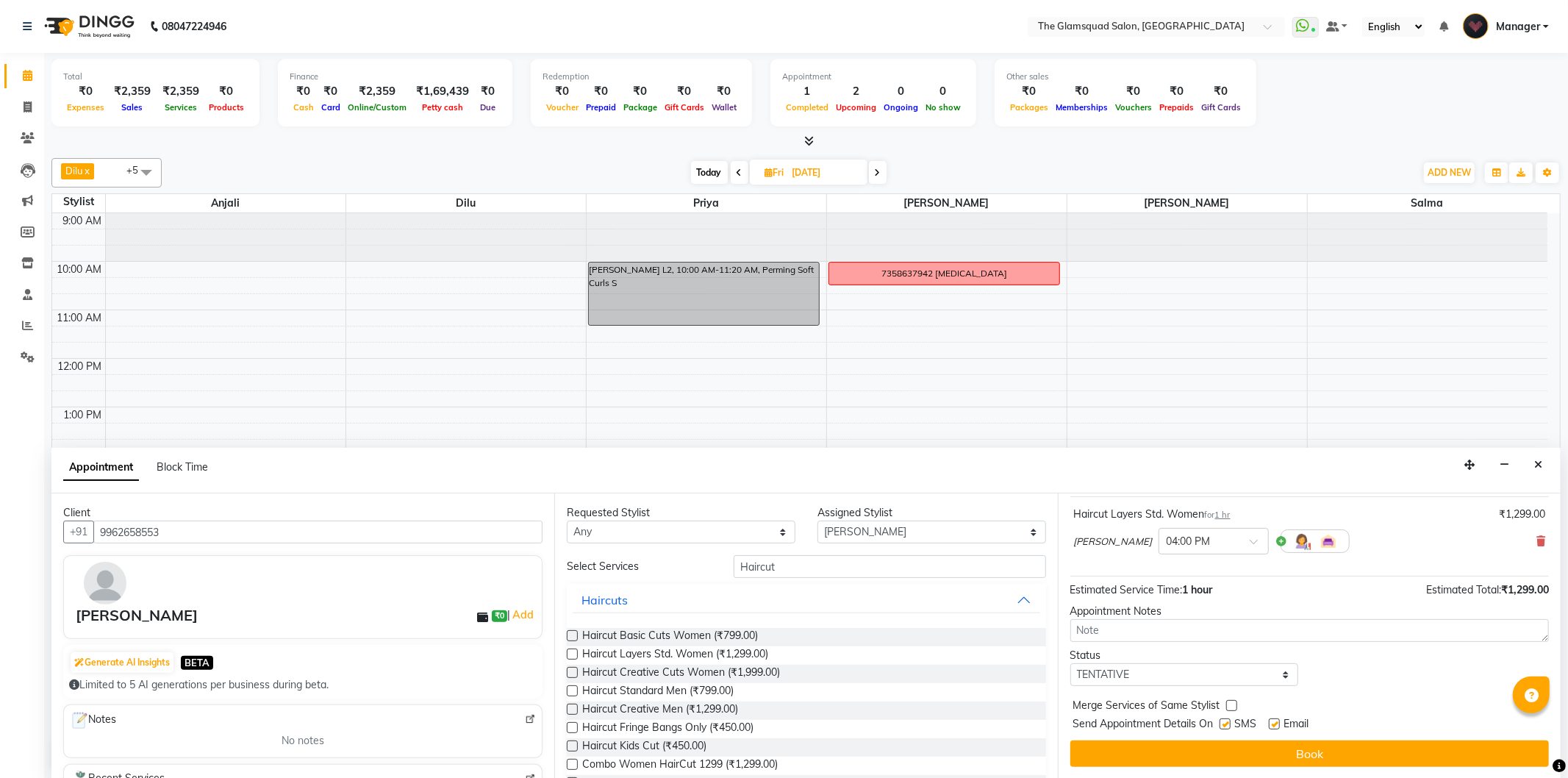
click at [1251, 757] on button "Book" at bounding box center [1310, 753] width 479 height 26
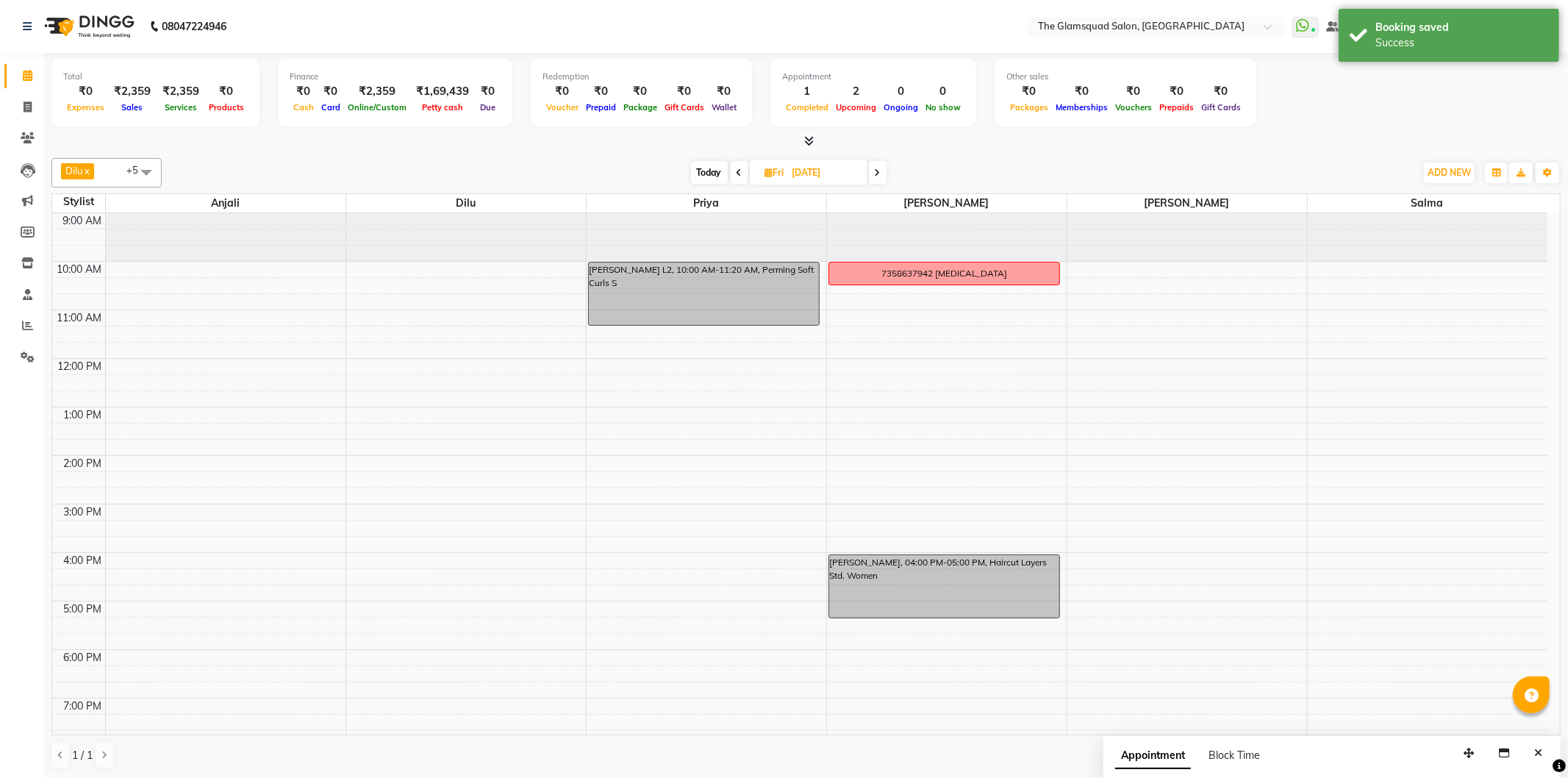
click at [950, 607] on div "7358637942 [MEDICAL_DATA] [PERSON_NAME], 04:00 PM-05:00 PM, Haircut Layers Std.…" at bounding box center [946, 528] width 239 height 630
click at [954, 596] on div "[PERSON_NAME], 04:00 PM-05:00 PM, Haircut Layers Std. Women" at bounding box center [945, 587] width 231 height 63
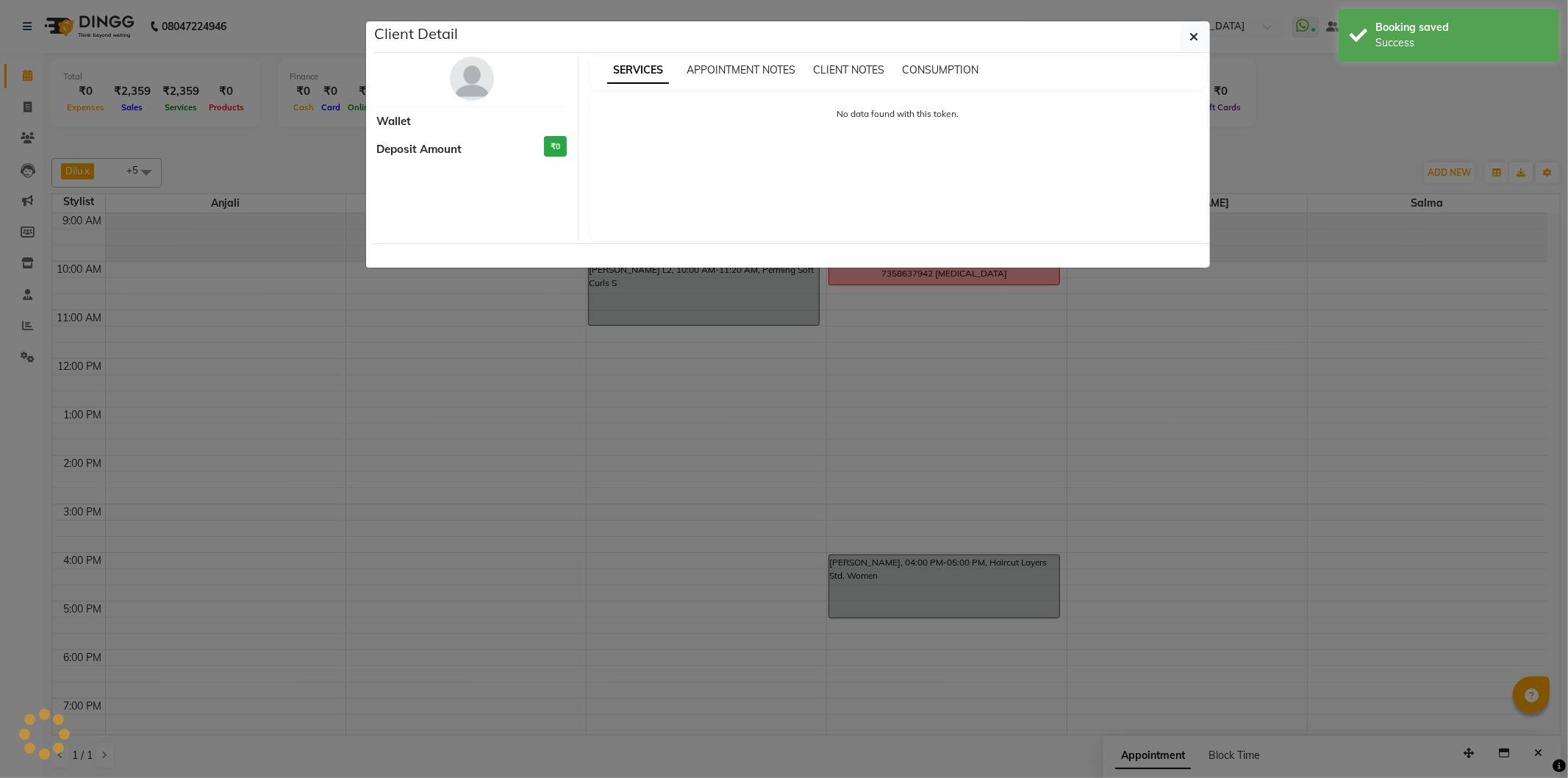
select select "7"
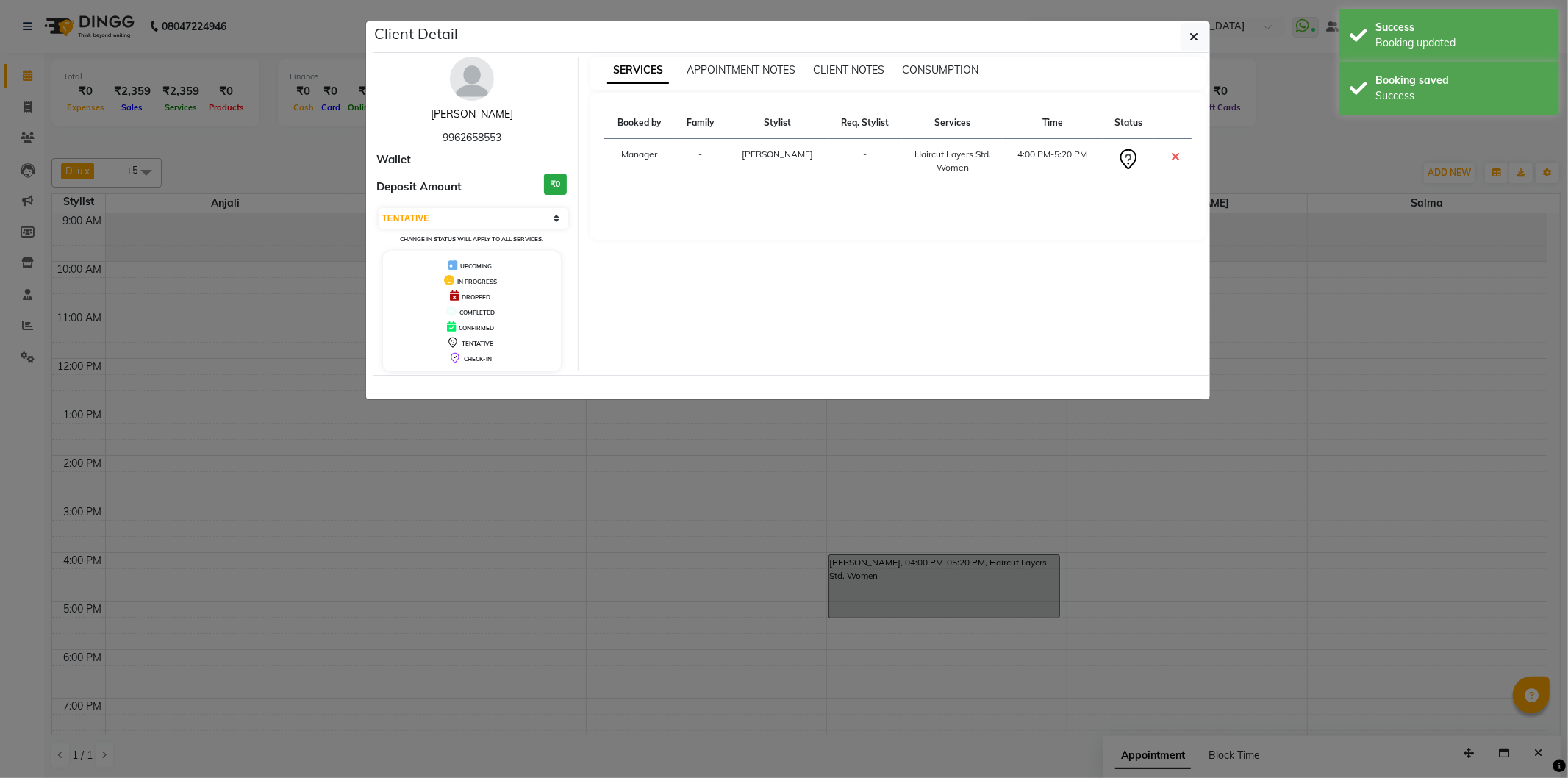
click at [485, 116] on link "[PERSON_NAME]" at bounding box center [472, 113] width 83 height 13
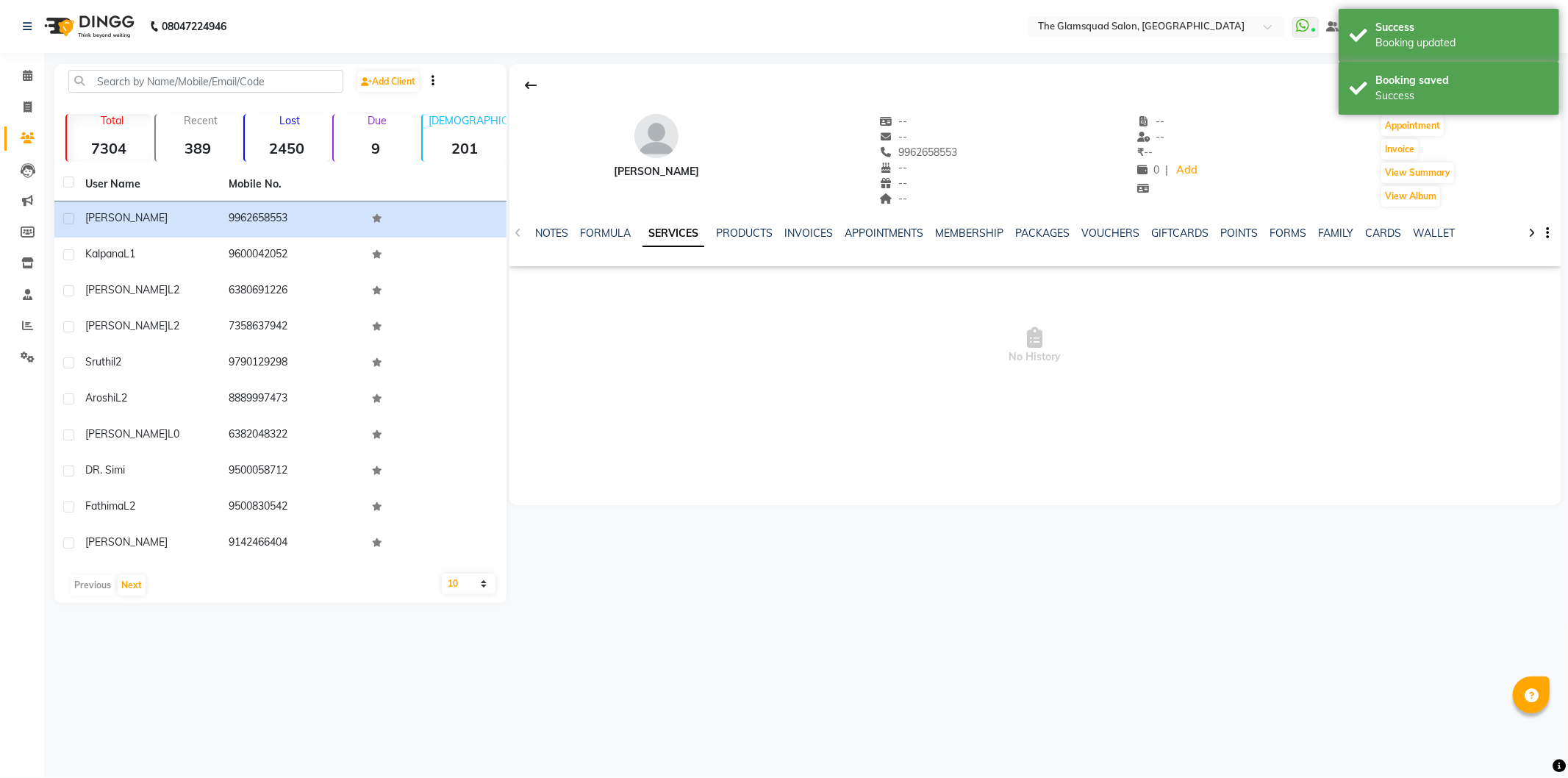
click at [1554, 145] on div "[PERSON_NAME] -- -- 9962658553 -- -- -- -- -- ₹ -- 0 | Add Appointment Invoice …" at bounding box center [1035, 153] width 1052 height 109
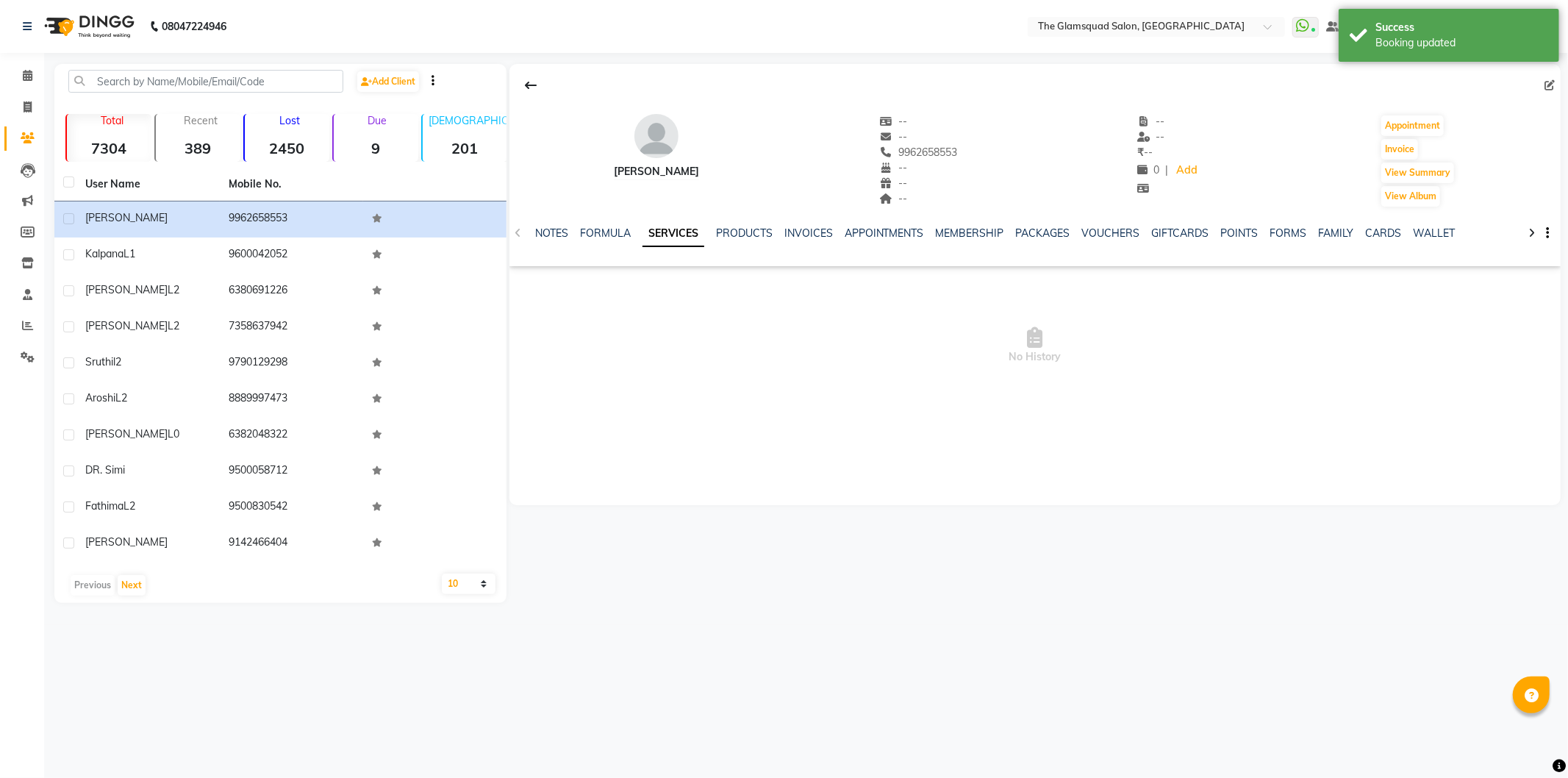
click at [863, 60] on div "08047224946 Select Location × The Glamsquad Salon, Mylapore WhatsApp Status ✕ S…" at bounding box center [784, 389] width 1568 height 778
click at [1549, 84] on icon at bounding box center [1550, 85] width 10 height 10
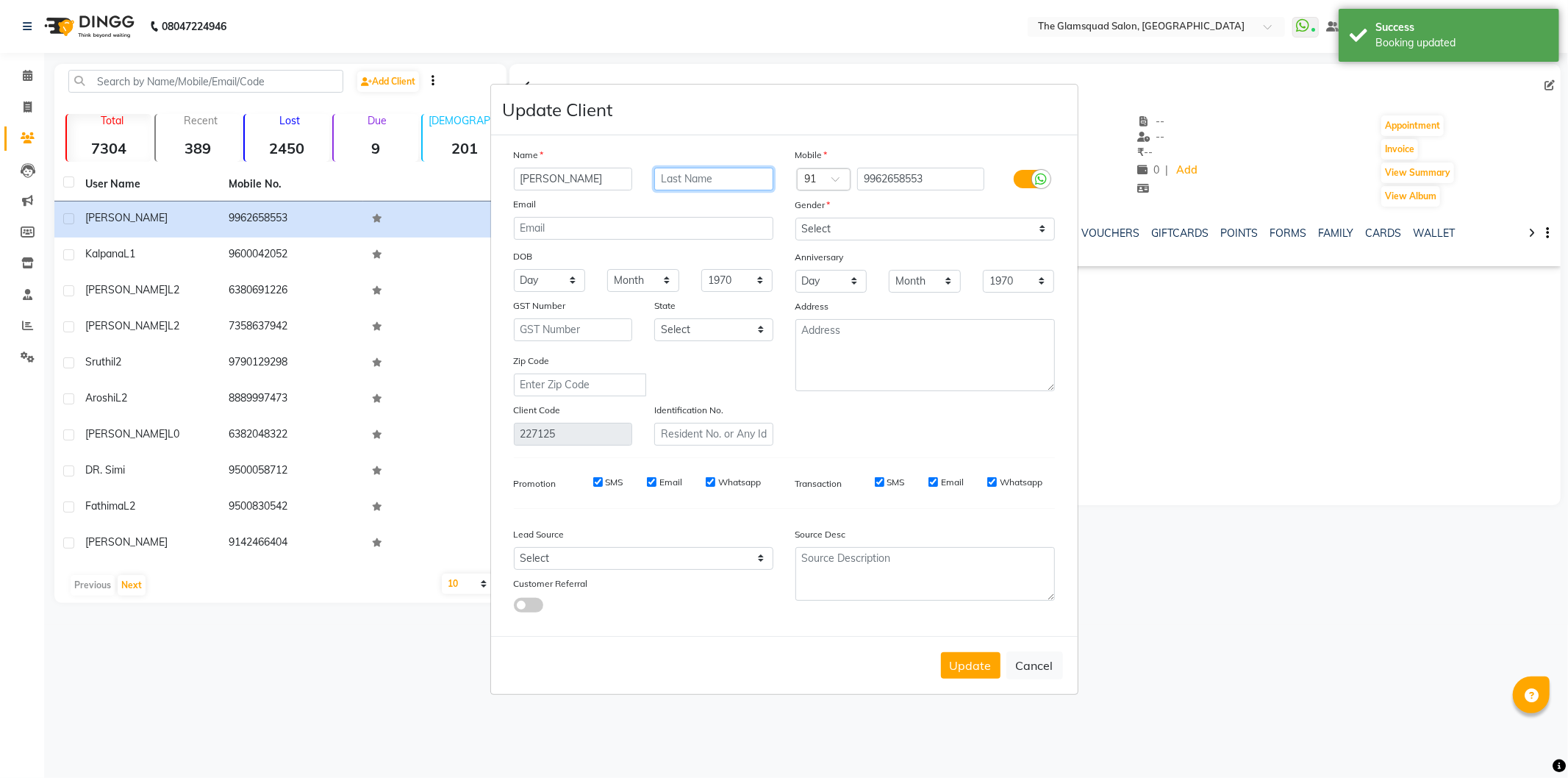
click at [741, 177] on input "text" at bounding box center [714, 179] width 119 height 23
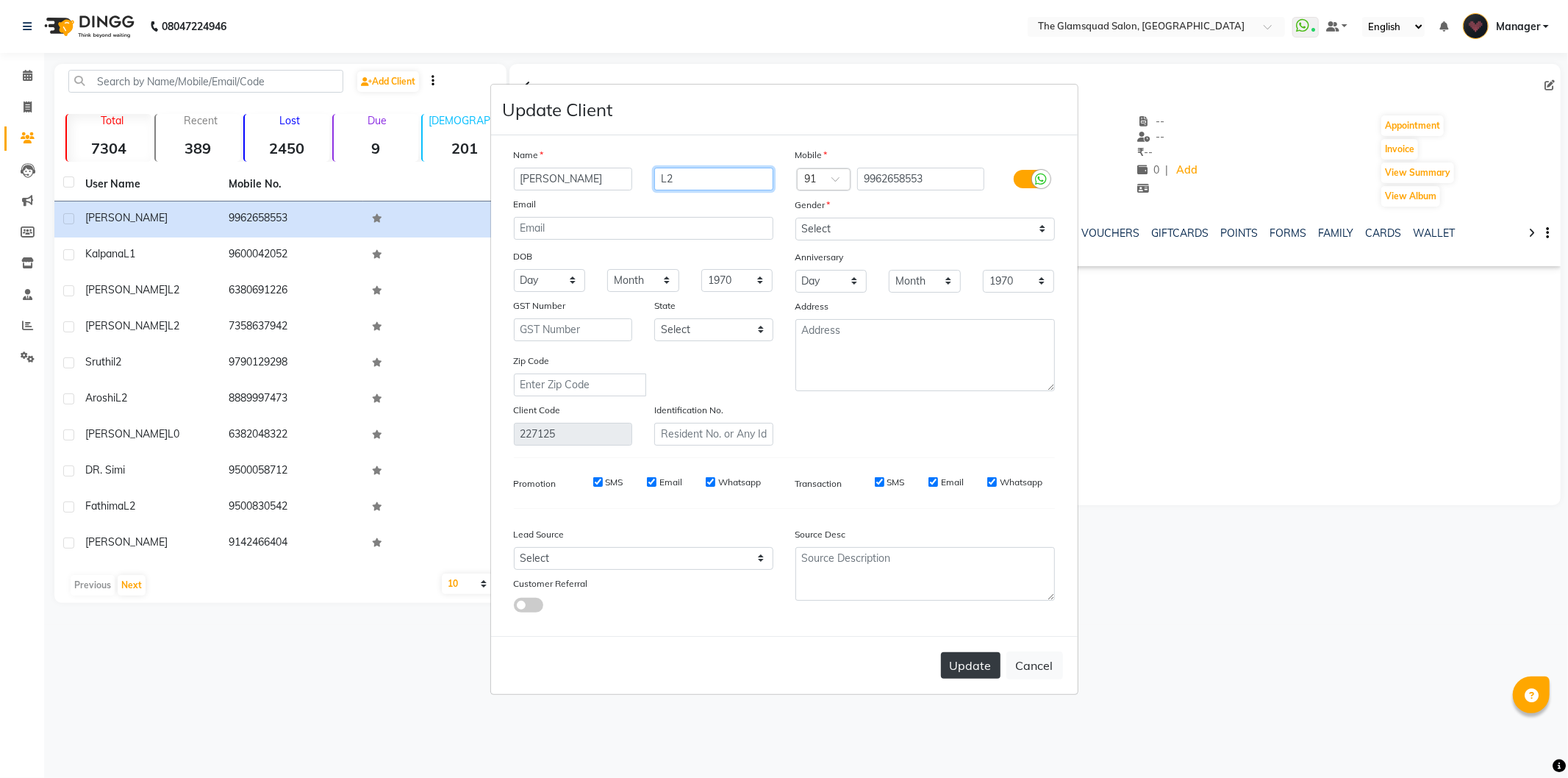
type input "L2"
click at [972, 664] on button "Update" at bounding box center [971, 665] width 59 height 26
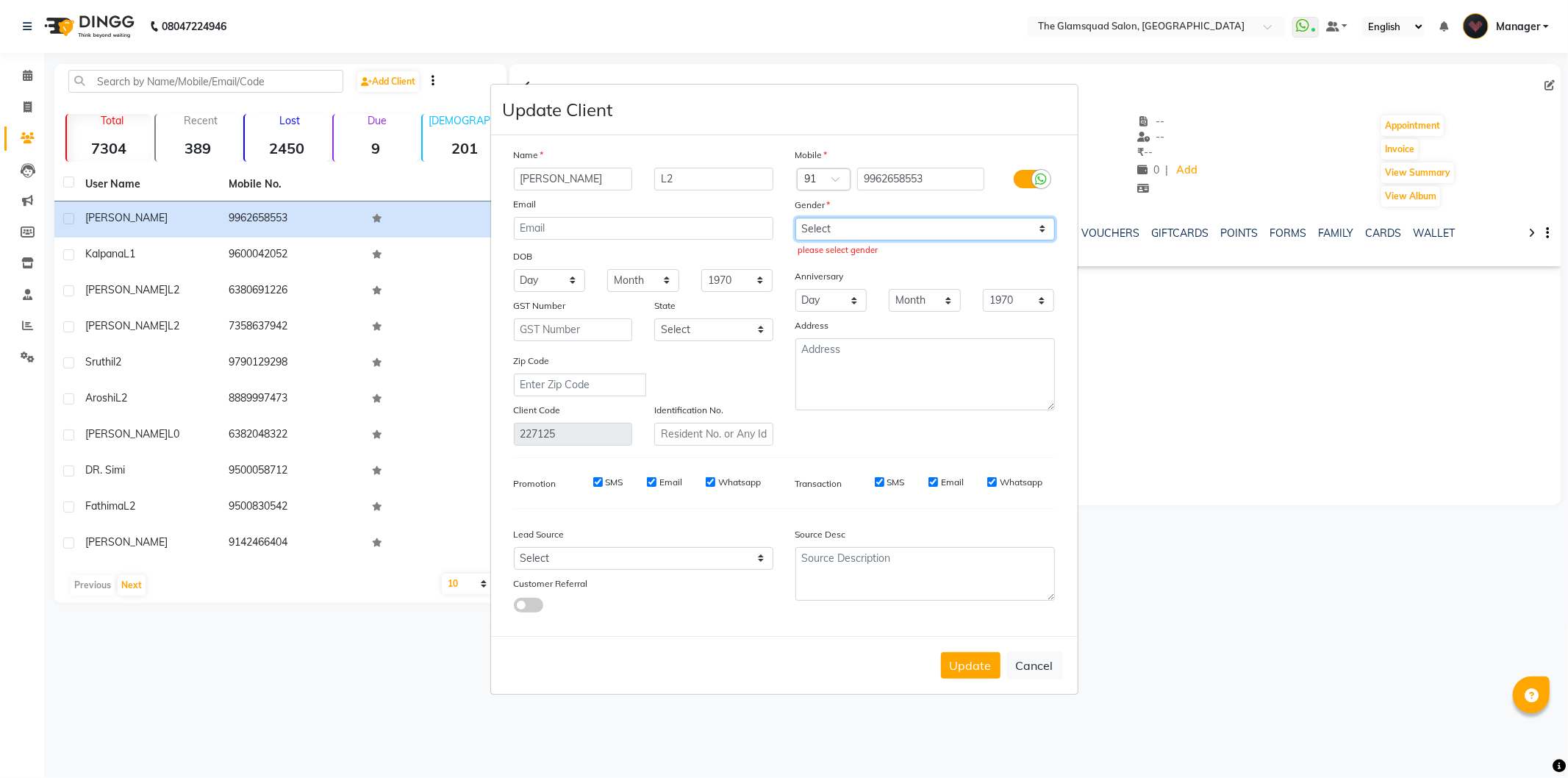
click at [886, 231] on select "Select [DEMOGRAPHIC_DATA] [DEMOGRAPHIC_DATA] Other Prefer Not To Say" at bounding box center [925, 229] width 259 height 23
select select "[DEMOGRAPHIC_DATA]"
click at [796, 218] on select "Select [DEMOGRAPHIC_DATA] [DEMOGRAPHIC_DATA] Other Prefer Not To Say" at bounding box center [925, 229] width 259 height 23
click at [976, 654] on button "Update" at bounding box center [971, 665] width 59 height 26
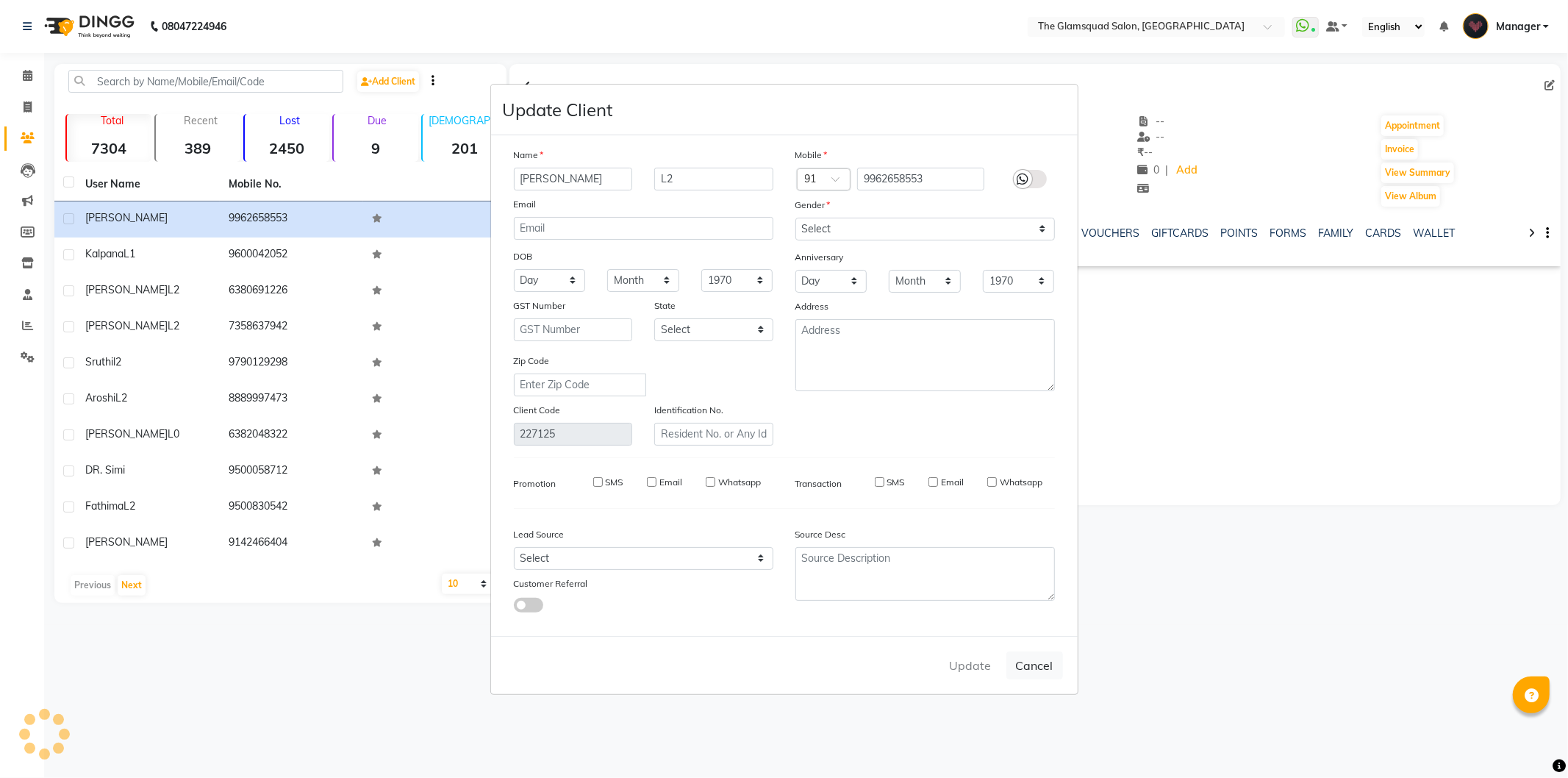
select select
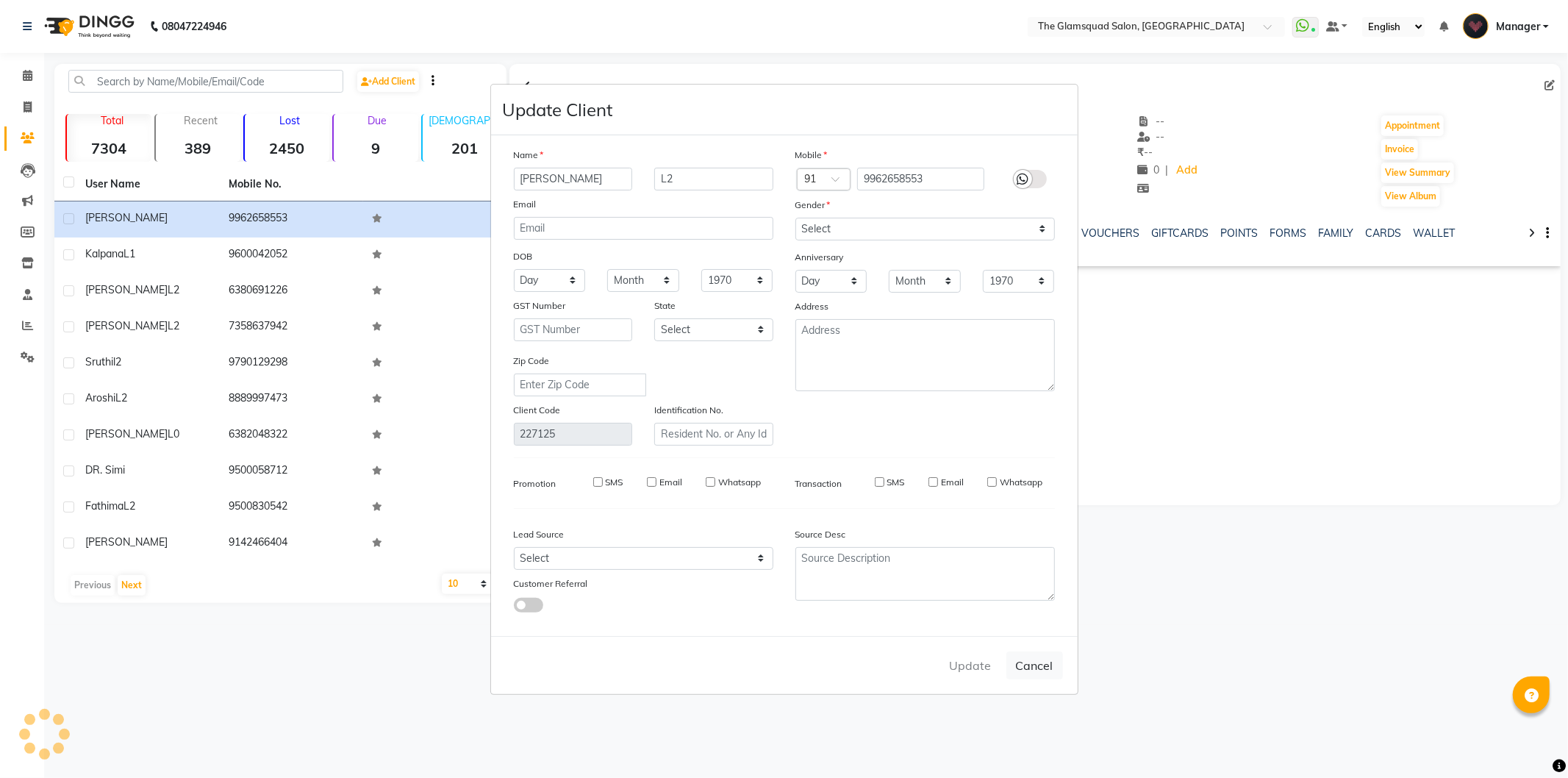
select select
checkbox input "false"
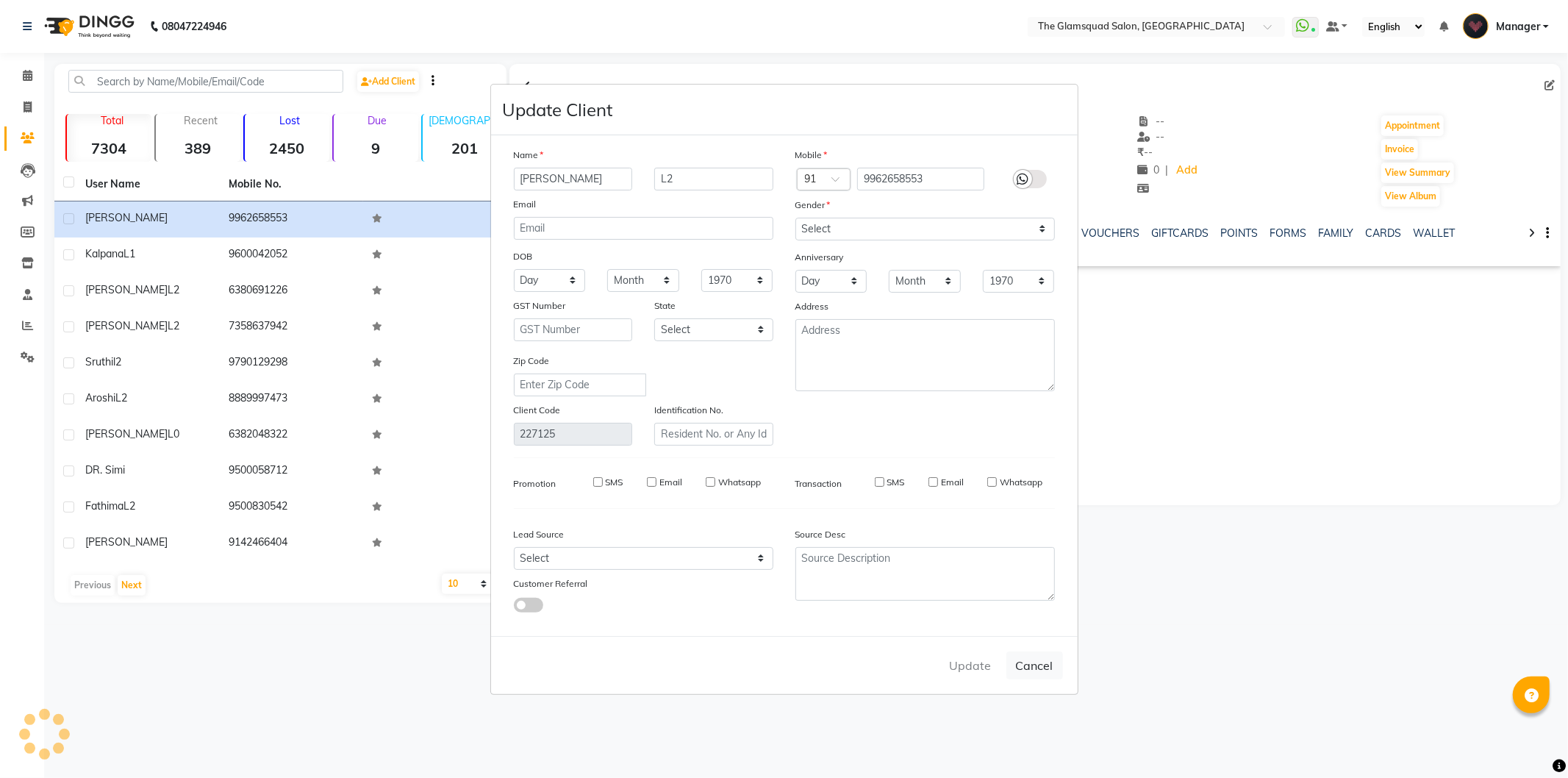
checkbox input "false"
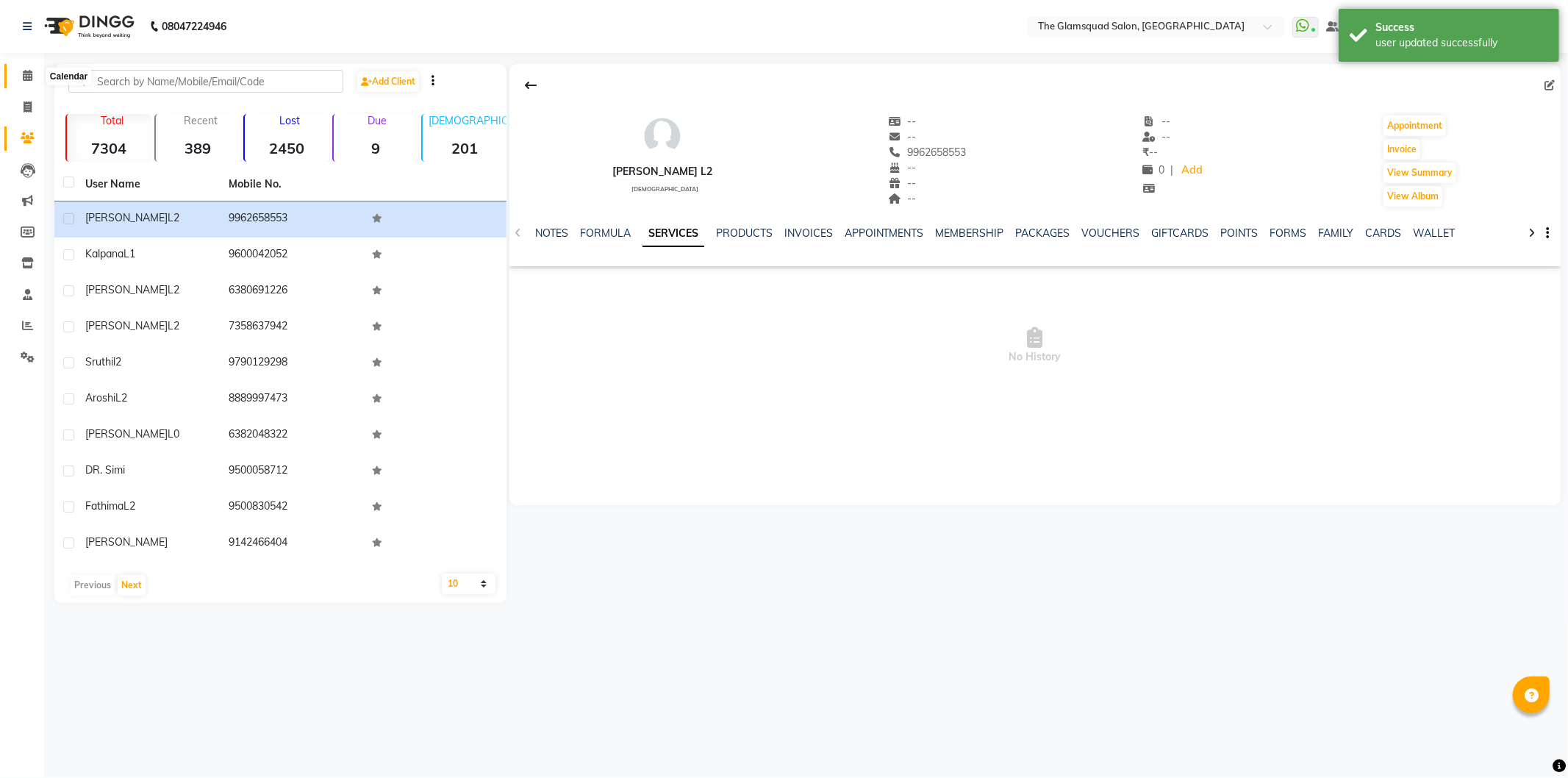
click at [15, 69] on span at bounding box center [28, 76] width 26 height 17
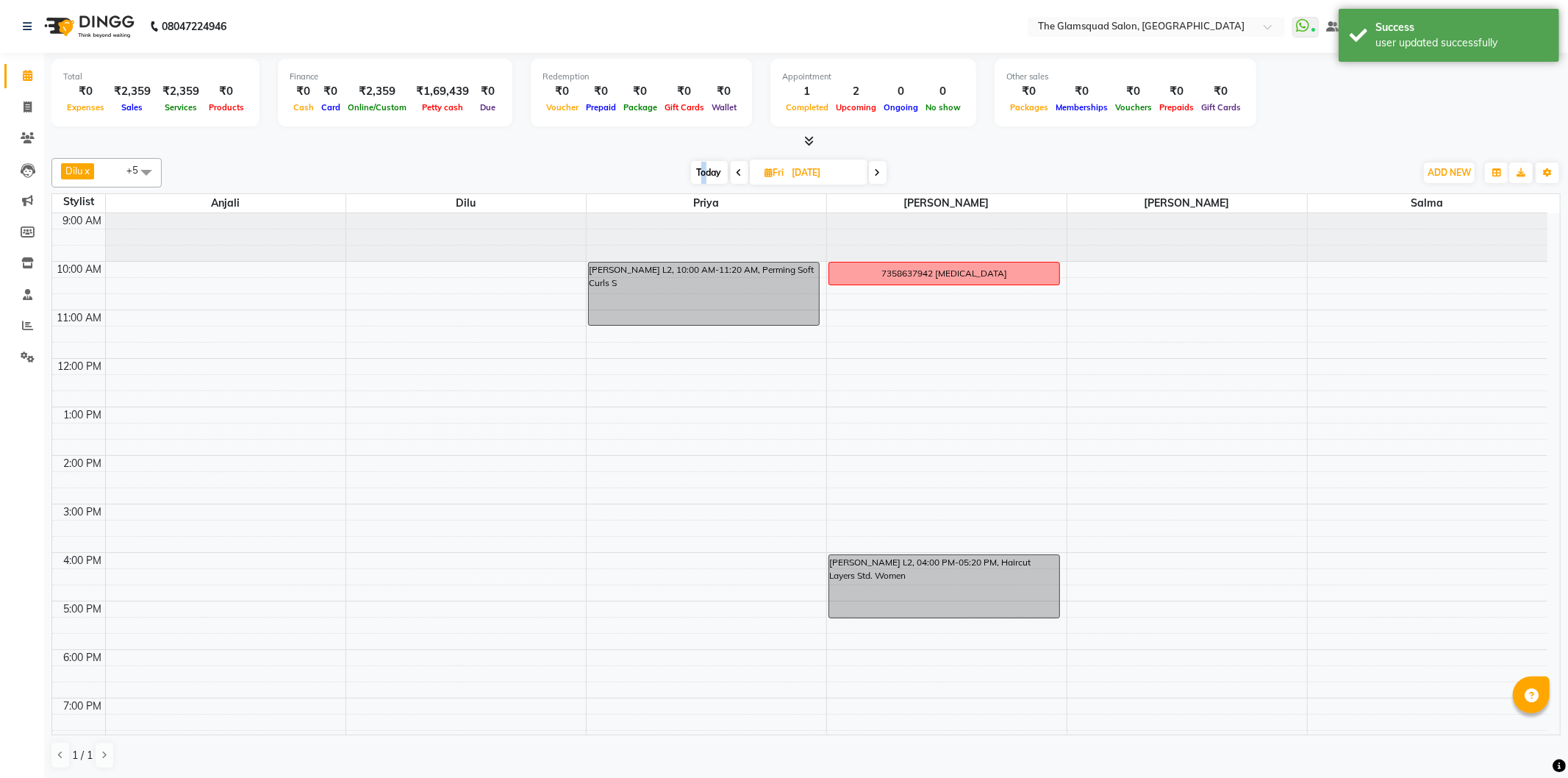
click at [704, 179] on span "Today" at bounding box center [710, 172] width 37 height 23
type input "[DATE]"
